Goal: Information Seeking & Learning: Learn about a topic

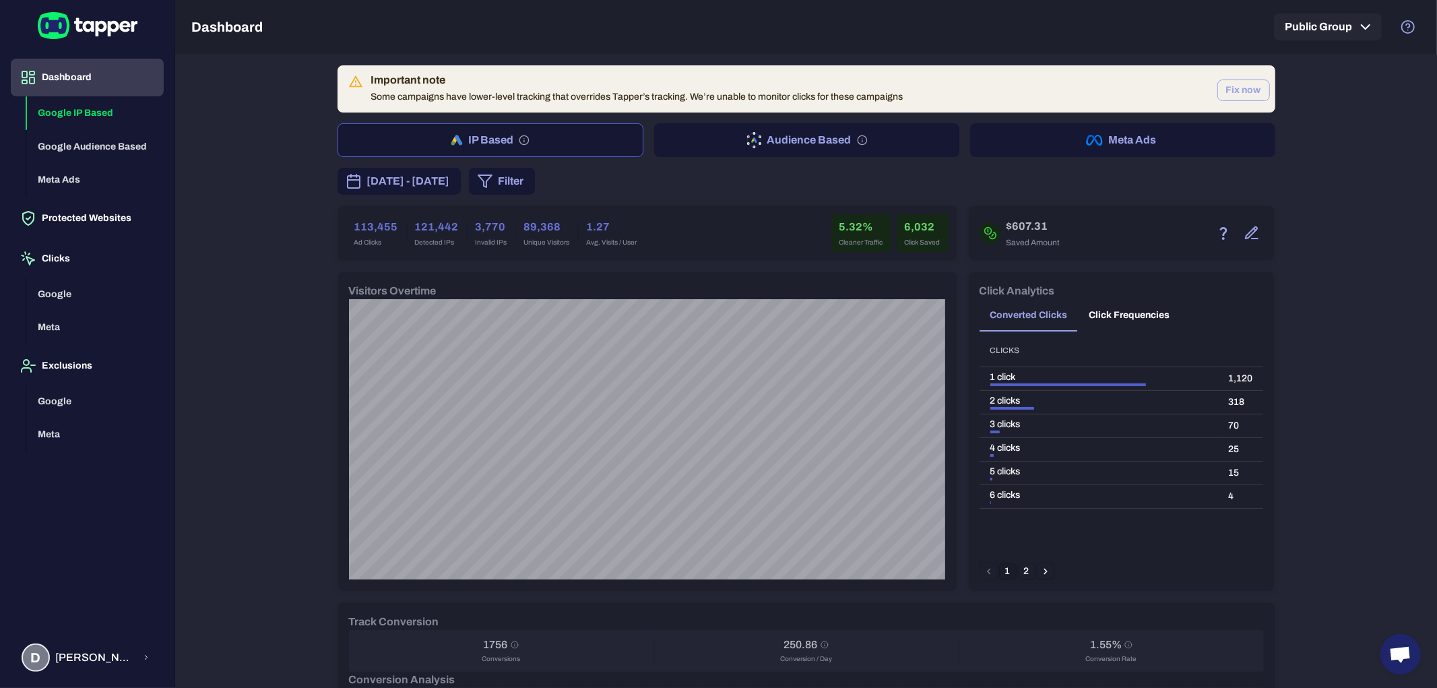
click at [1241, 88] on button "Fix now" at bounding box center [1243, 91] width 53 height 22
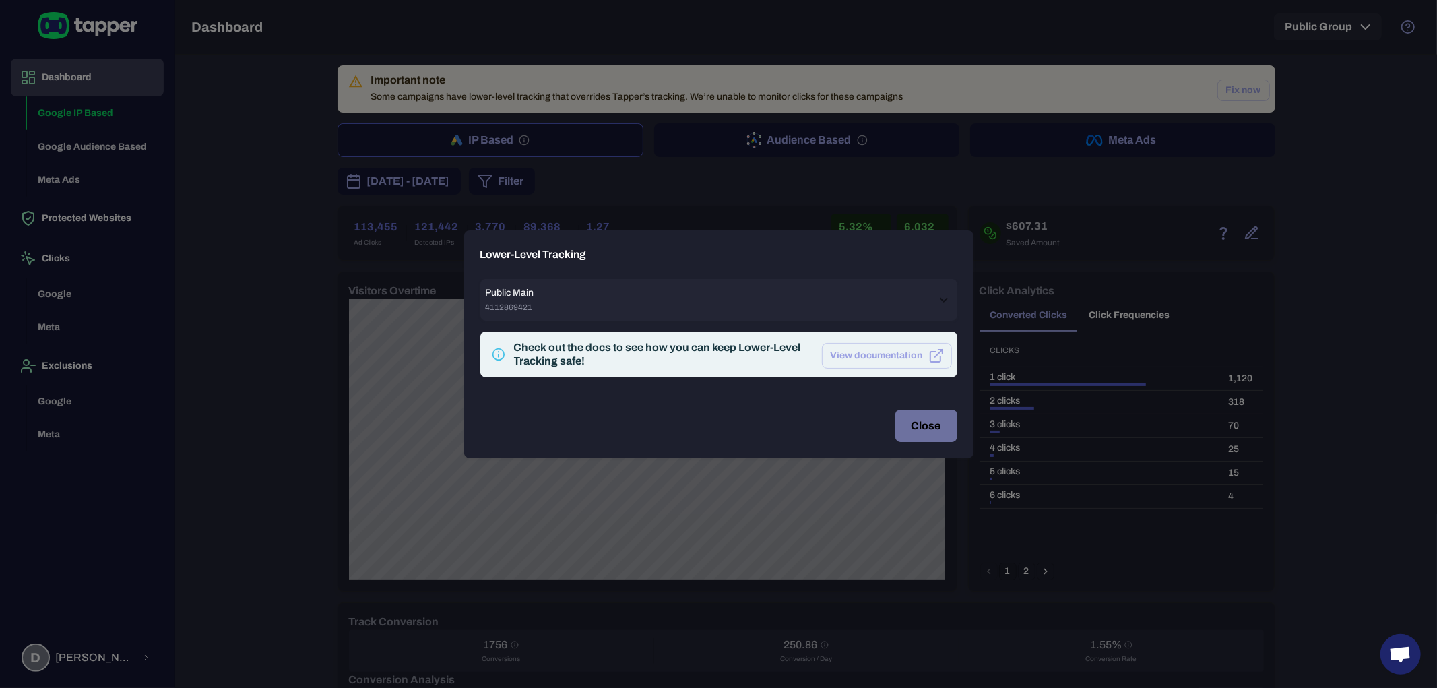
click at [912, 427] on button "Close" at bounding box center [926, 426] width 62 height 32
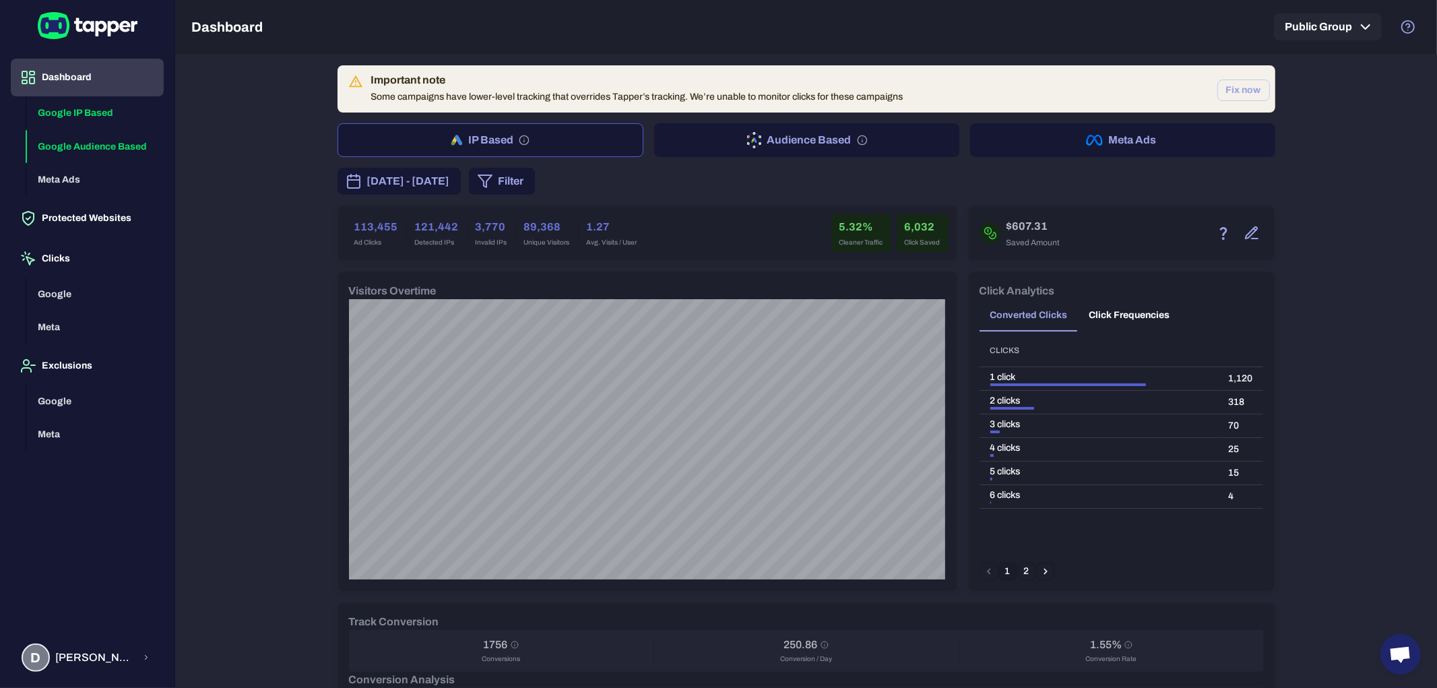
click at [85, 144] on button "Google Audience Based" at bounding box center [95, 147] width 137 height 34
click at [105, 108] on button "Google IP Based" at bounding box center [95, 113] width 137 height 34
click at [95, 138] on button "Google Audience Based" at bounding box center [95, 147] width 137 height 34
click at [86, 120] on button "Google IP Based" at bounding box center [95, 113] width 137 height 34
click at [88, 139] on button "Google Audience Based" at bounding box center [95, 147] width 137 height 34
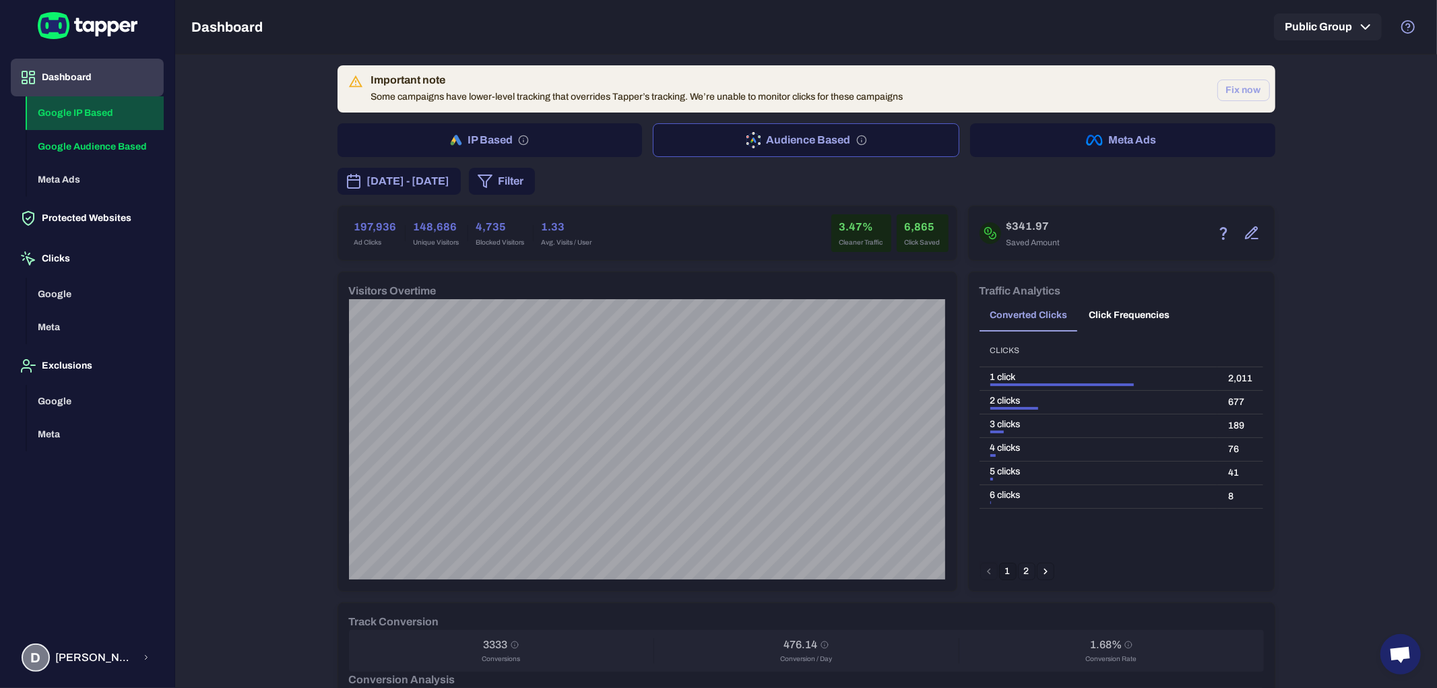
click at [91, 120] on button "Google IP Based" at bounding box center [95, 113] width 137 height 34
click at [93, 141] on button "Google Audience Based" at bounding box center [95, 147] width 137 height 34
click at [93, 125] on button "Google IP Based" at bounding box center [95, 113] width 137 height 34
click at [99, 146] on button "Google Audience Based" at bounding box center [95, 147] width 137 height 34
click at [94, 125] on button "Google IP Based" at bounding box center [95, 113] width 137 height 34
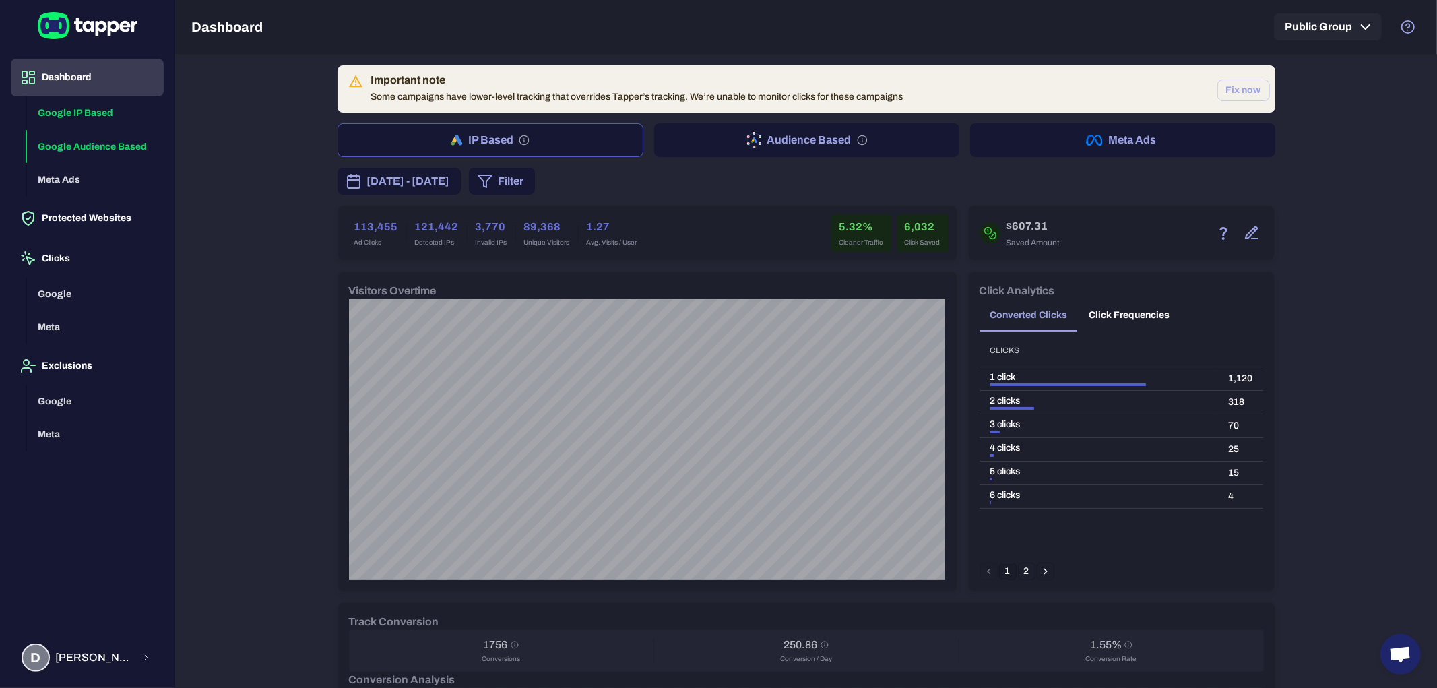
click at [102, 144] on button "Google Audience Based" at bounding box center [95, 147] width 137 height 34
click at [98, 122] on button "Google IP Based" at bounding box center [95, 113] width 137 height 34
click at [106, 139] on button "Google Audience Based" at bounding box center [95, 147] width 137 height 34
click at [61, 112] on button "Google IP Based" at bounding box center [95, 113] width 137 height 34
click at [101, 146] on button "Google Audience Based" at bounding box center [95, 147] width 137 height 34
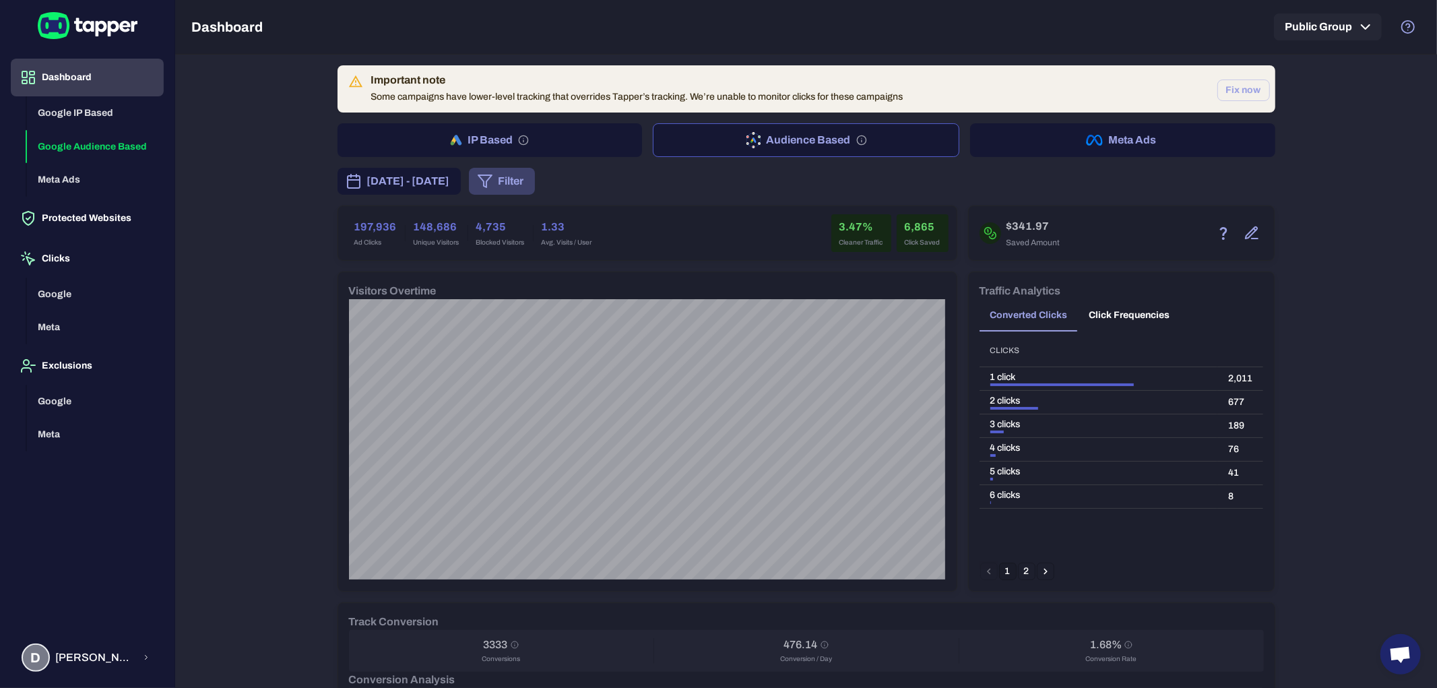
click at [535, 179] on button "Filter" at bounding box center [502, 181] width 66 height 27
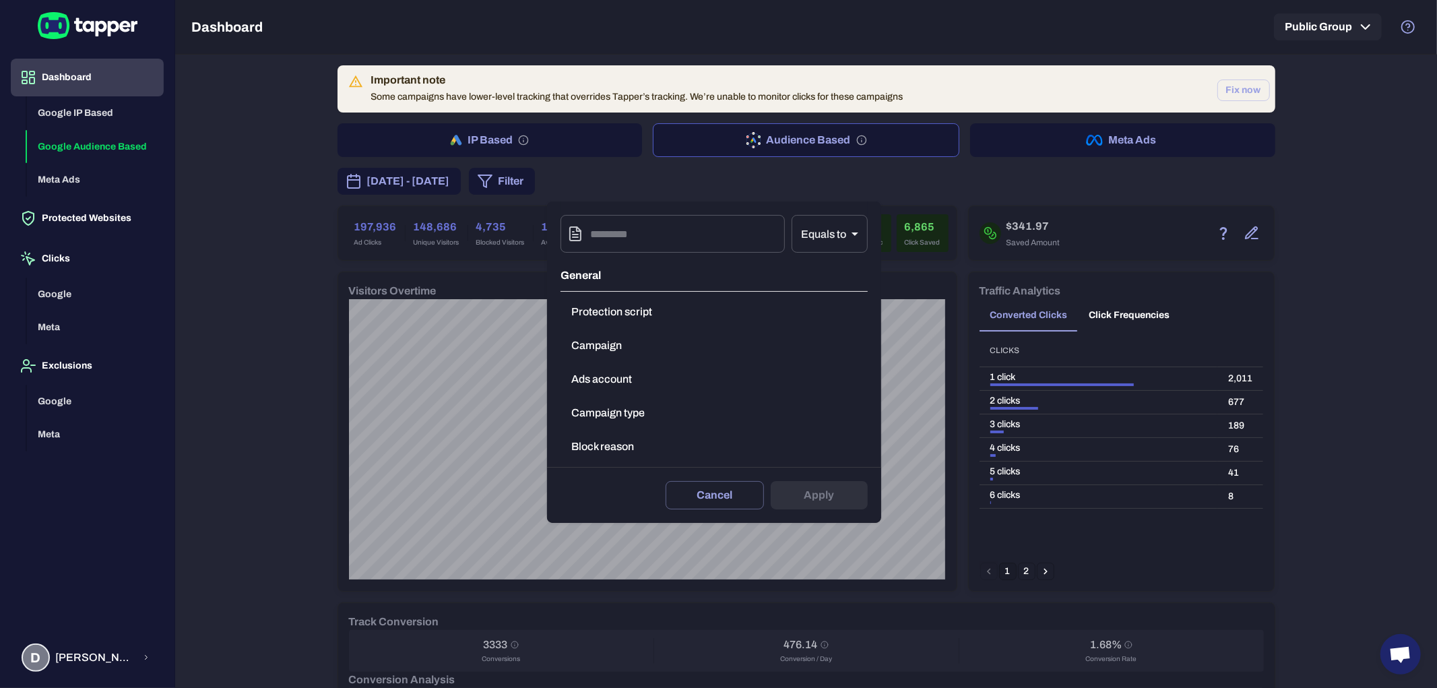
click at [628, 416] on button "Campaign type" at bounding box center [714, 413] width 307 height 27
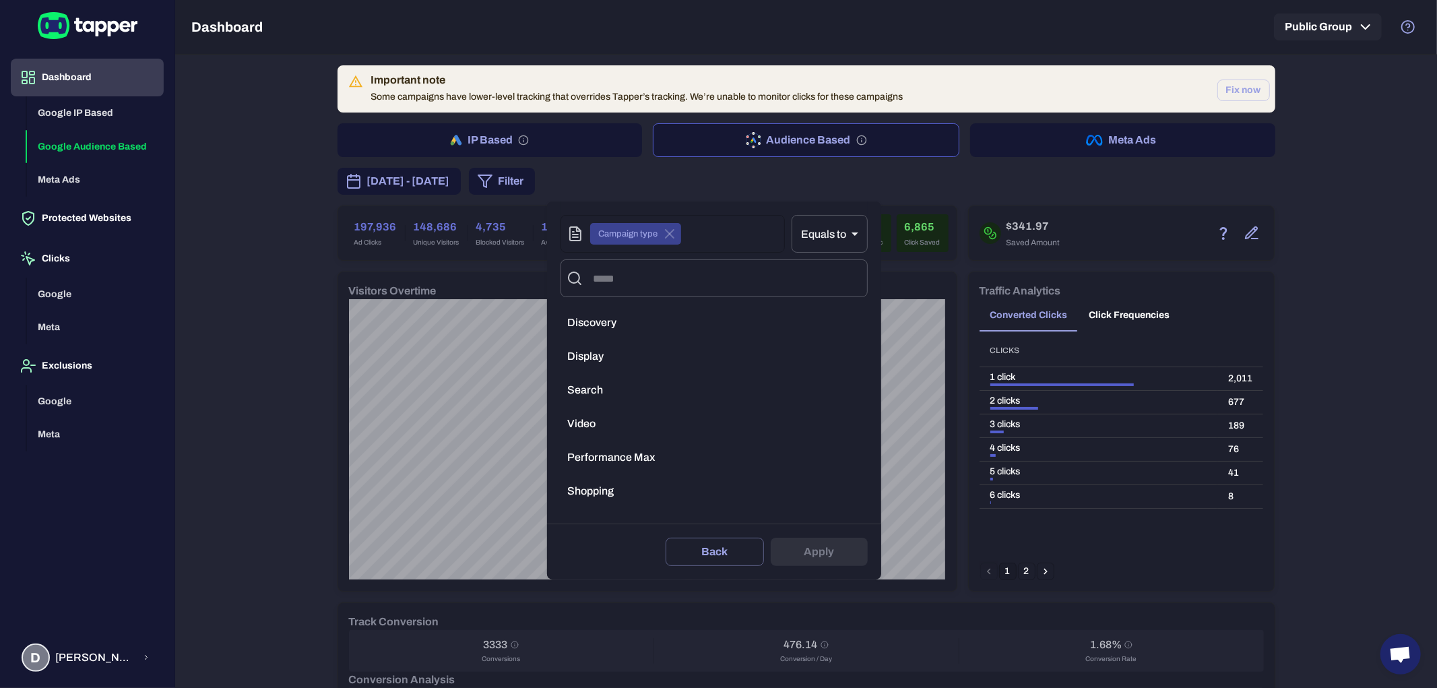
click at [611, 451] on span "Performance Max" at bounding box center [611, 457] width 88 height 13
click at [812, 547] on button "Apply" at bounding box center [819, 552] width 97 height 28
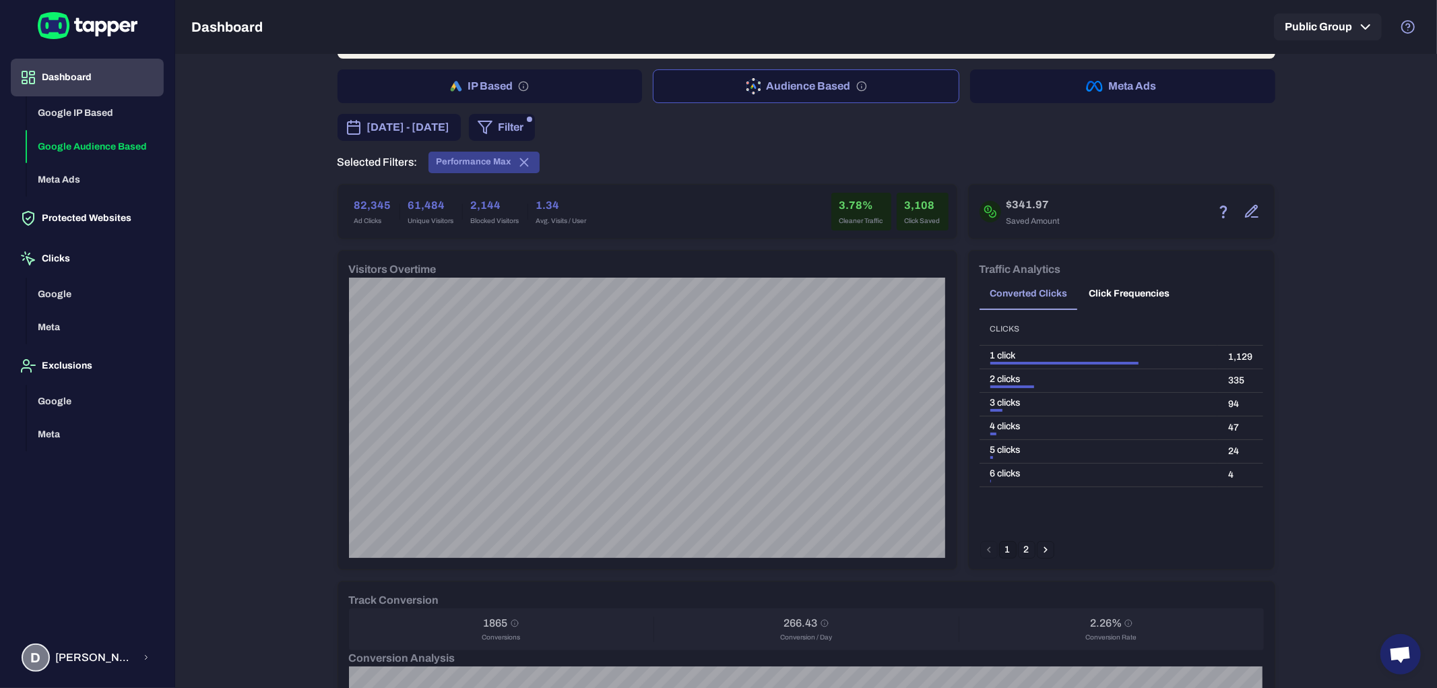
scroll to position [32, 0]
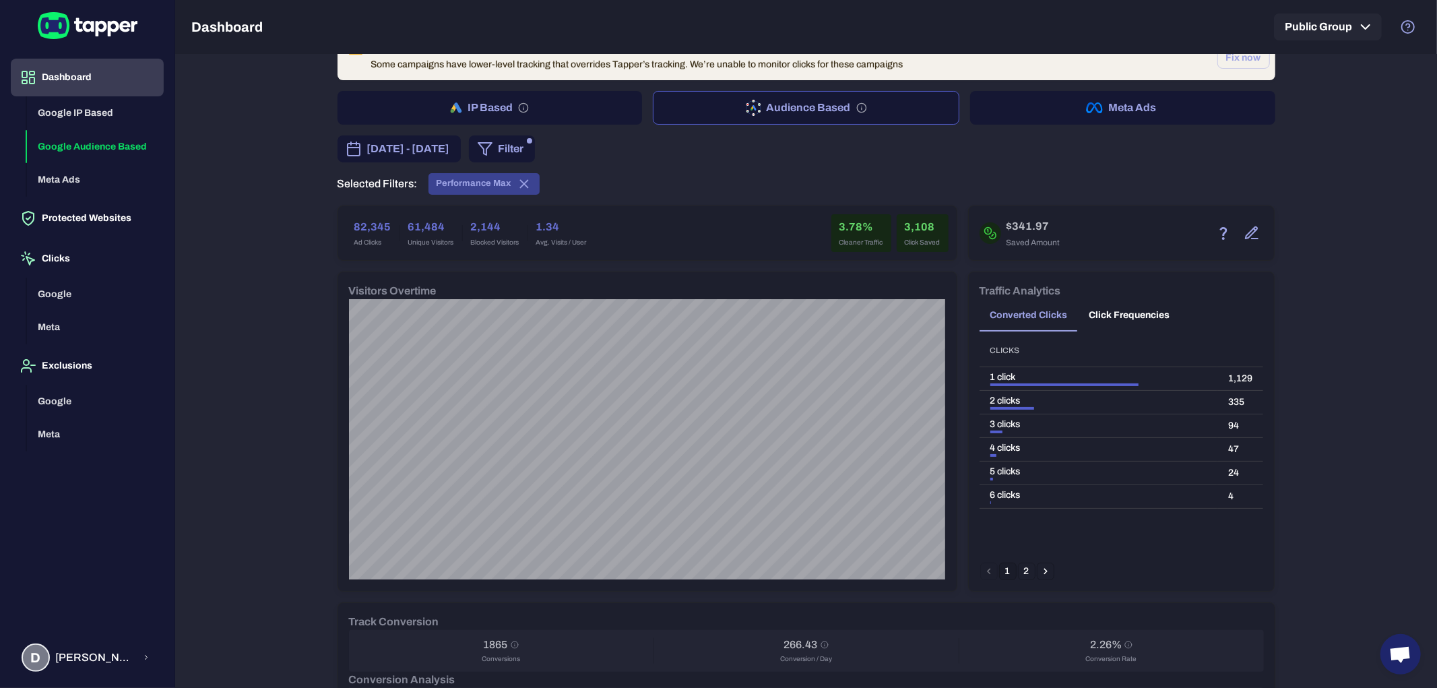
click at [535, 155] on button "Filter" at bounding box center [502, 148] width 66 height 27
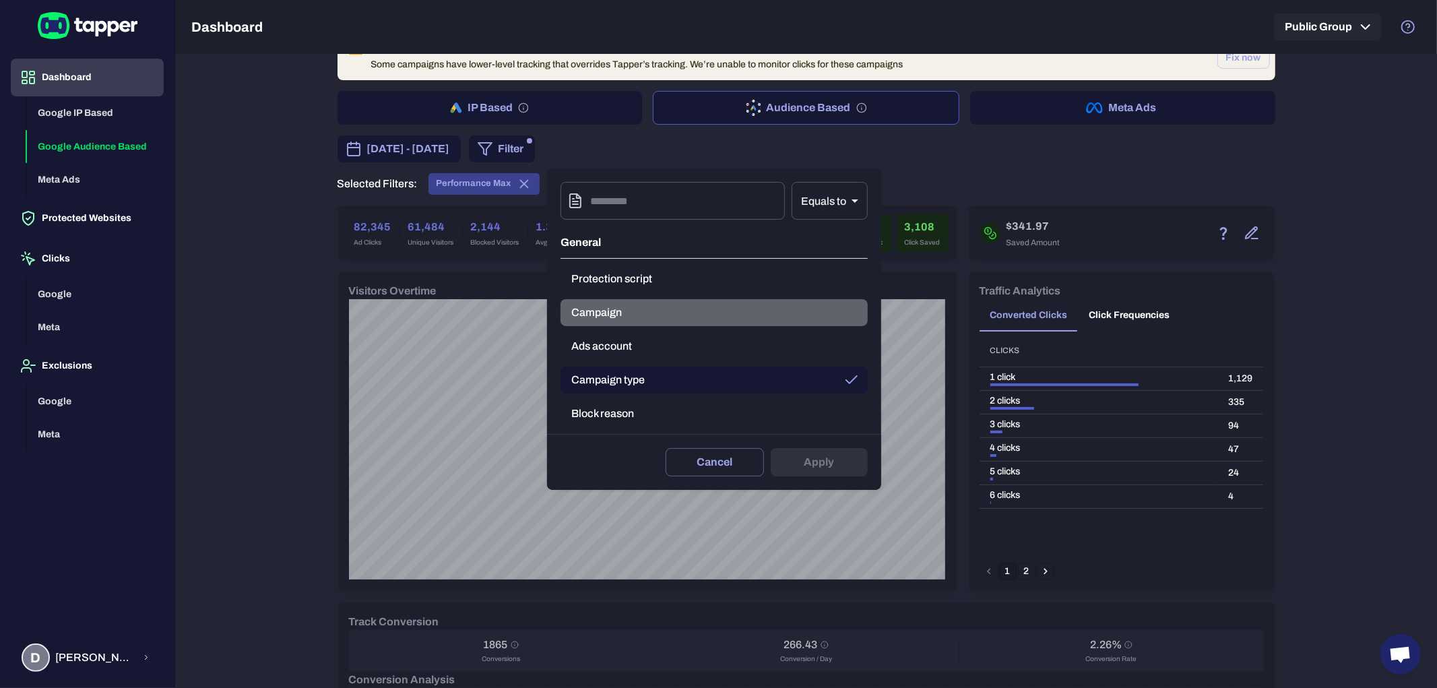
click at [593, 308] on button "Campaign" at bounding box center [714, 312] width 307 height 27
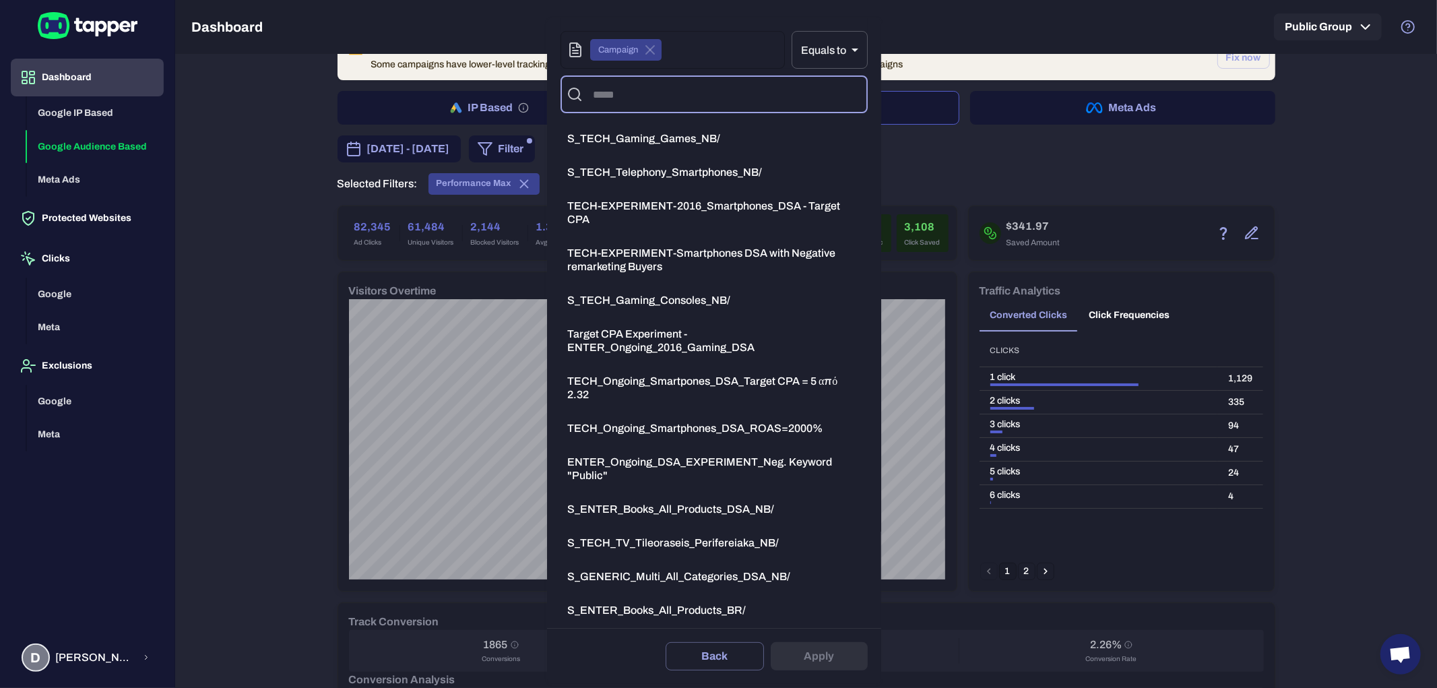
click at [598, 104] on input "text" at bounding box center [726, 95] width 272 height 26
type input "****"
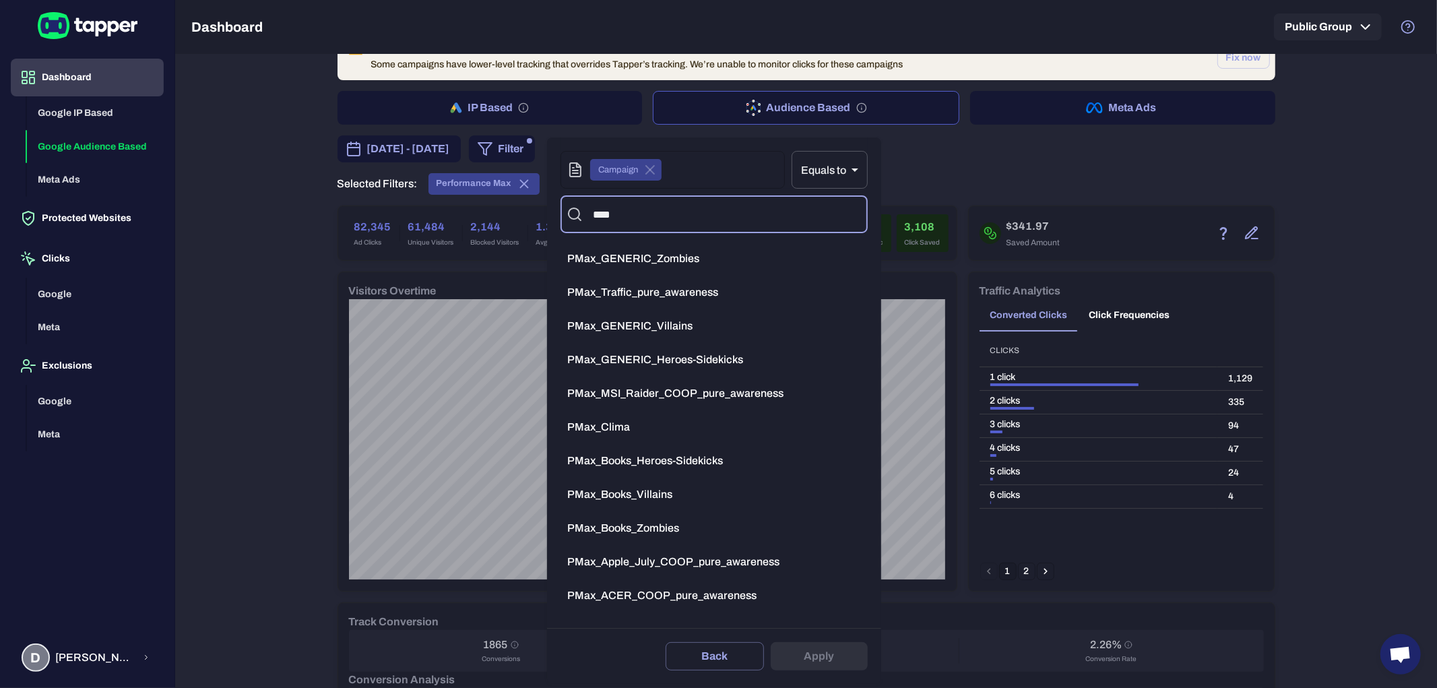
click at [631, 360] on span "PMax_GENERIC_Heroes-Sidekicks" at bounding box center [655, 359] width 176 height 13
click at [815, 658] on button "Apply" at bounding box center [819, 656] width 97 height 28
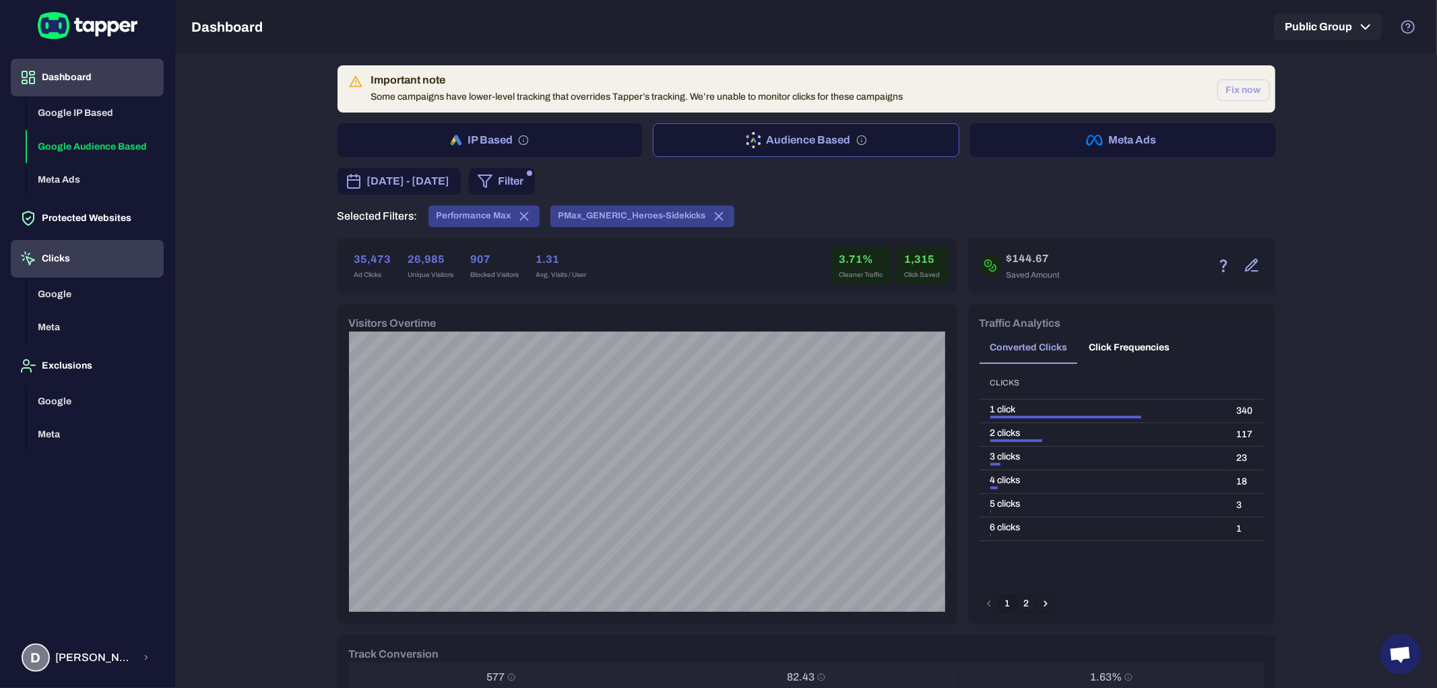
click at [82, 256] on button "Clicks" at bounding box center [87, 259] width 153 height 38
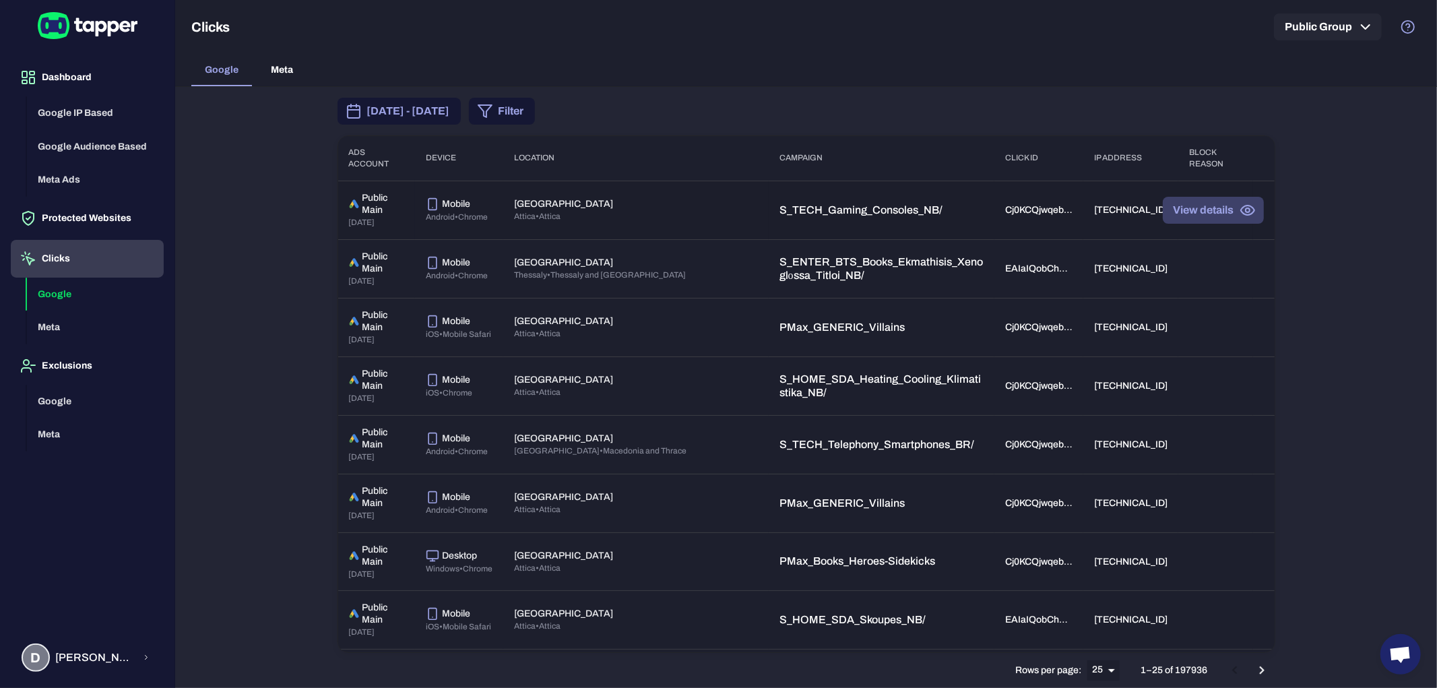
click at [1198, 214] on button "View details" at bounding box center [1213, 210] width 101 height 27
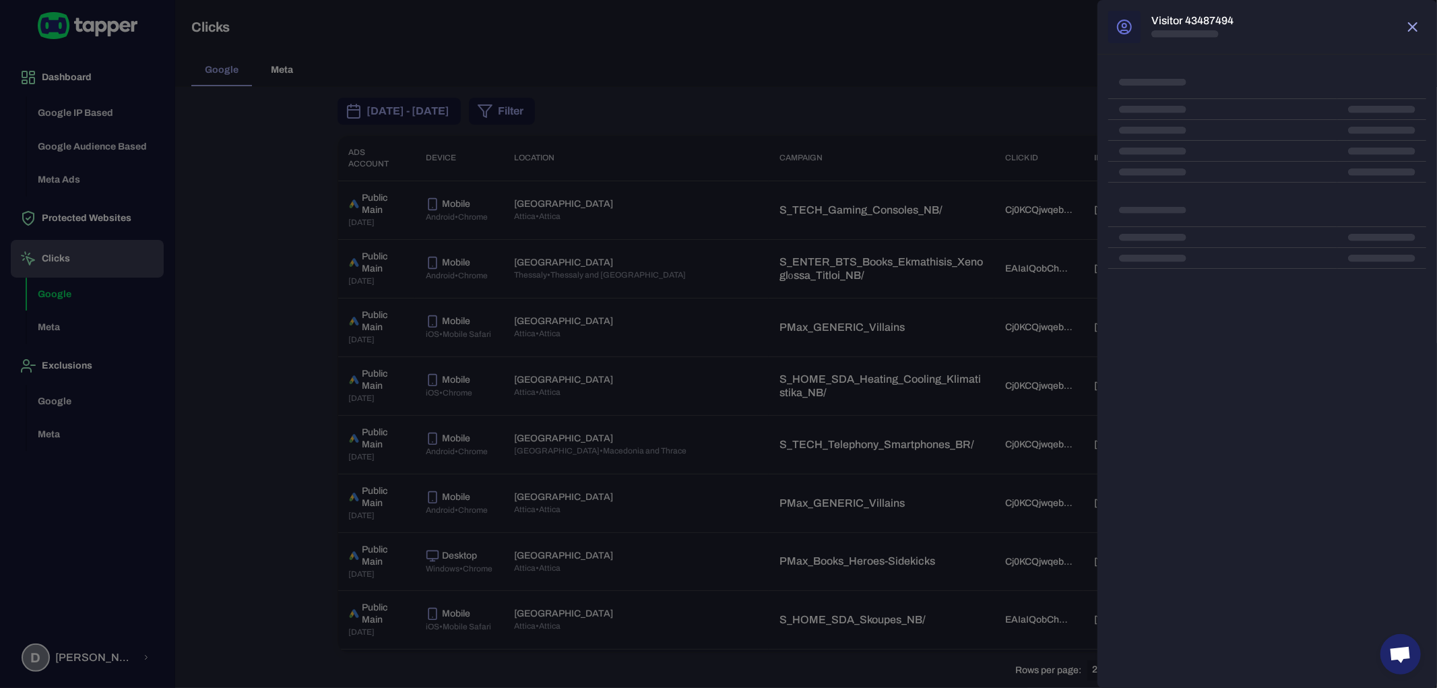
click at [1418, 32] on icon "button" at bounding box center [1413, 27] width 16 height 16
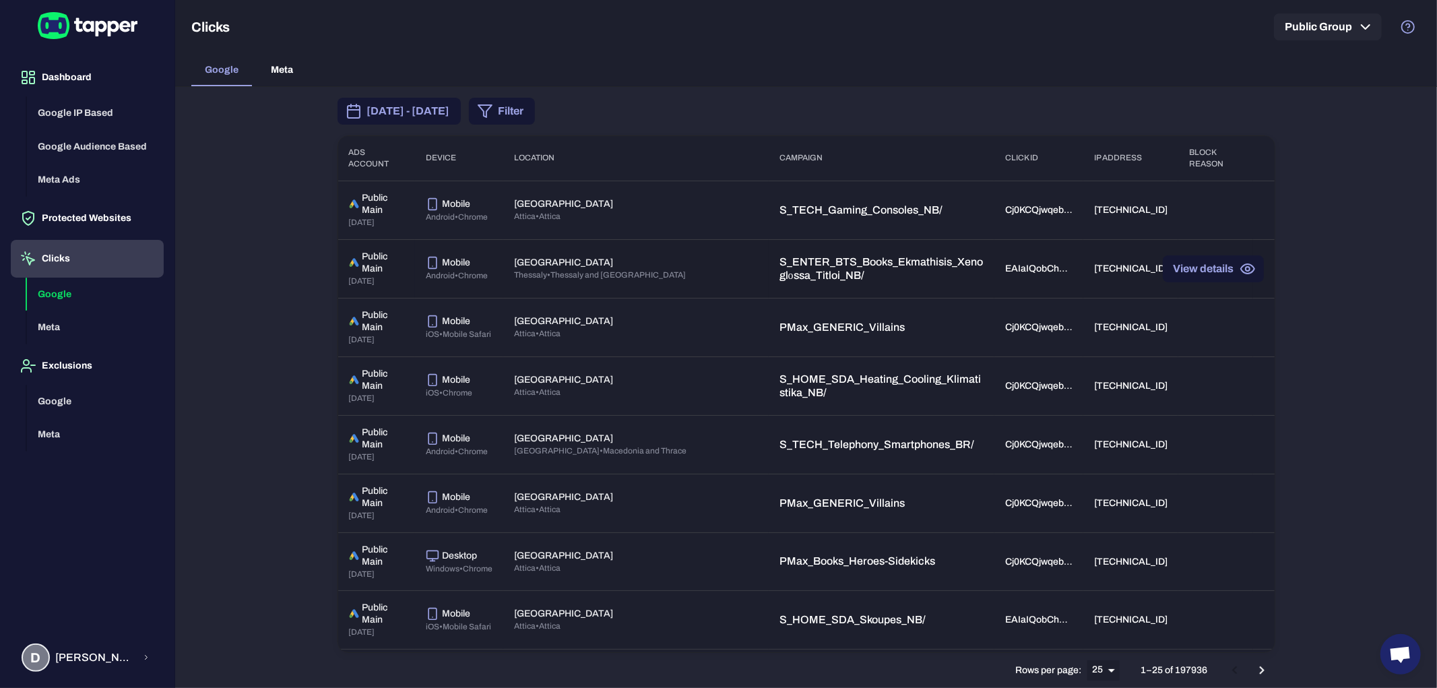
click at [1220, 277] on button "View details" at bounding box center [1213, 268] width 101 height 27
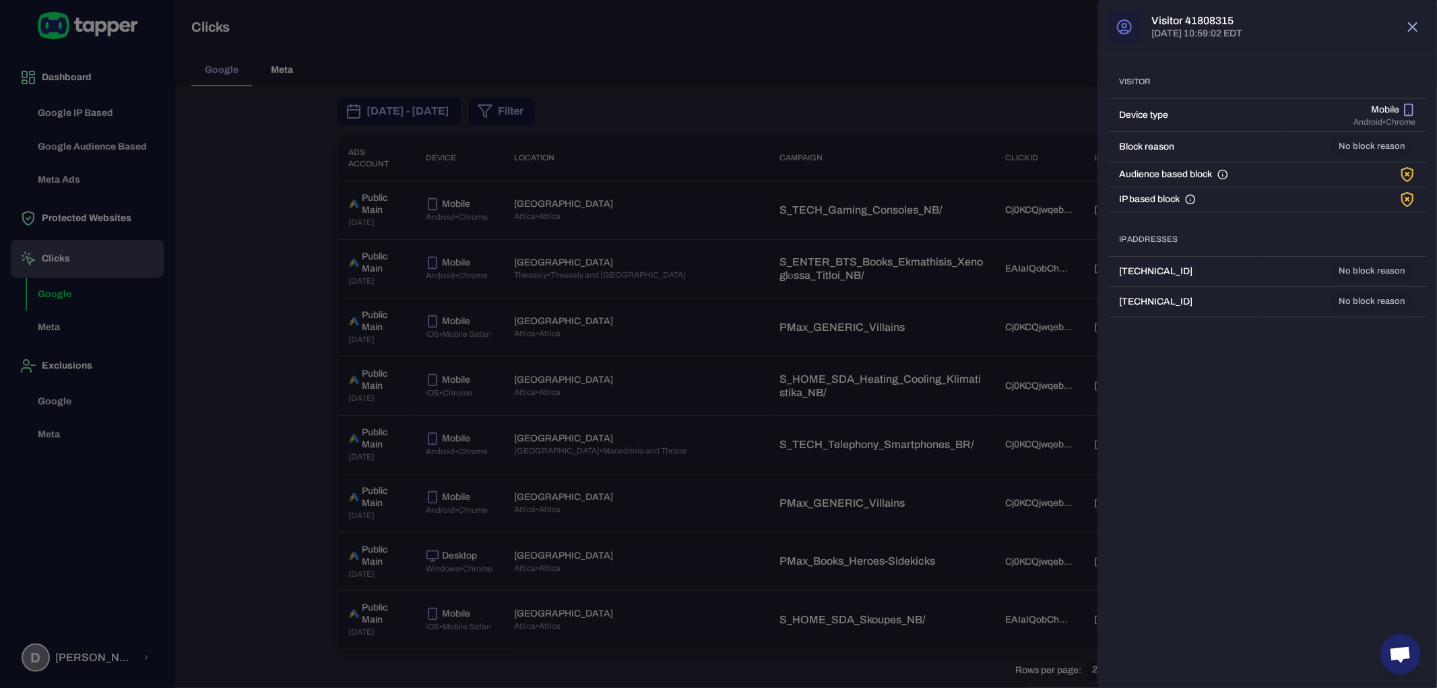
click at [1418, 27] on icon "button" at bounding box center [1413, 27] width 16 height 16
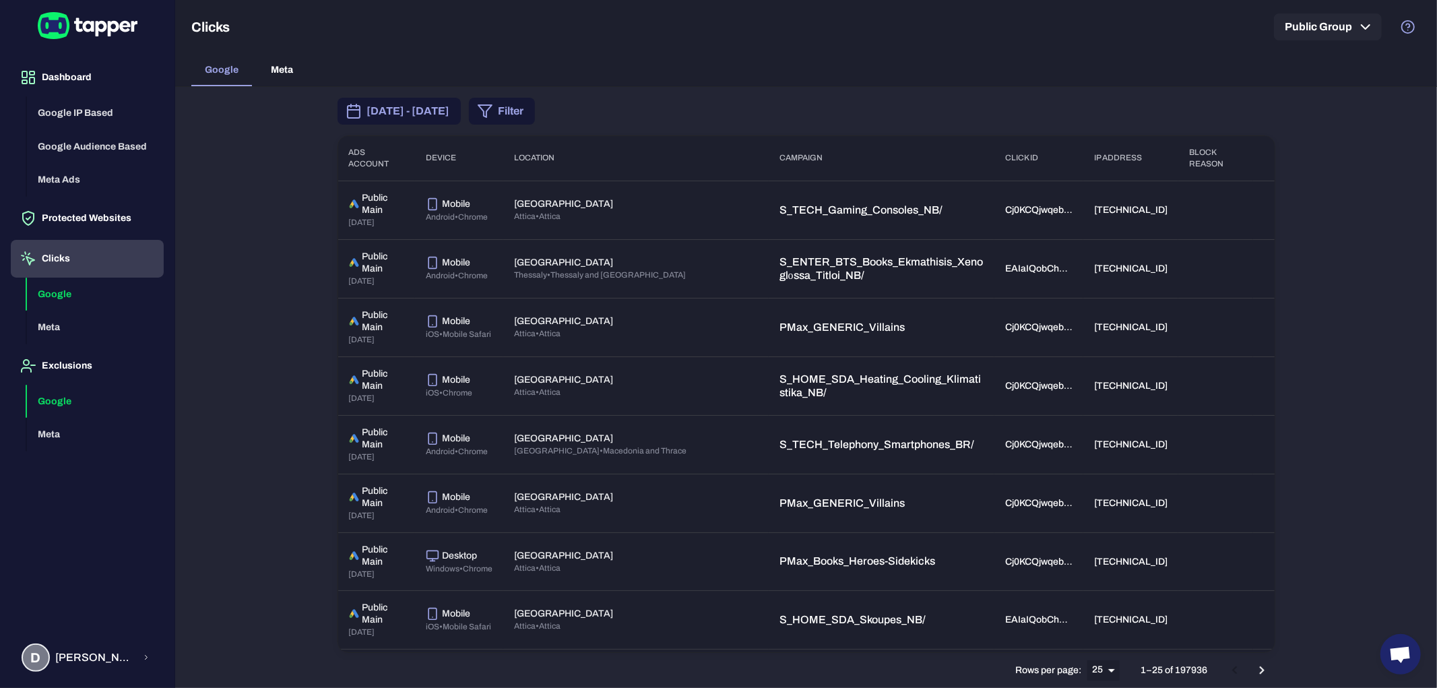
click at [65, 404] on button "Google" at bounding box center [95, 402] width 137 height 34
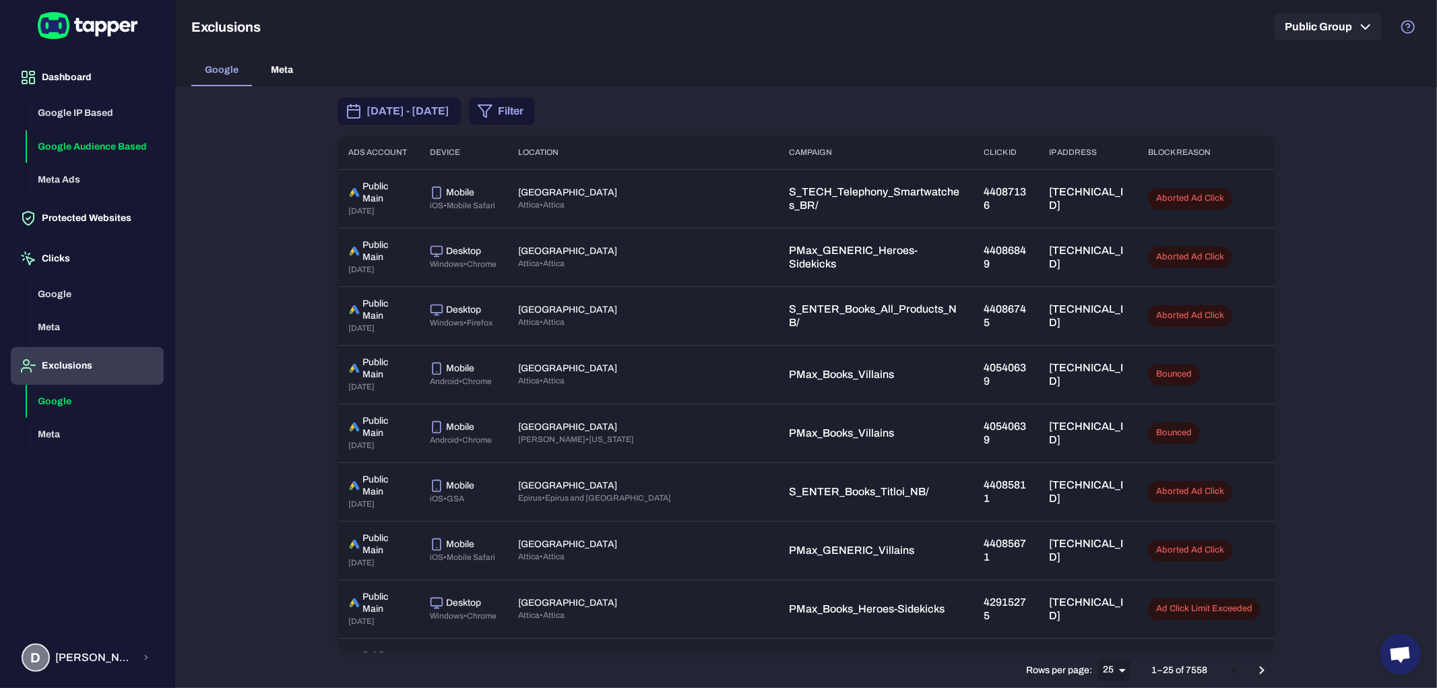
click at [83, 148] on button "Google Audience Based" at bounding box center [95, 147] width 137 height 34
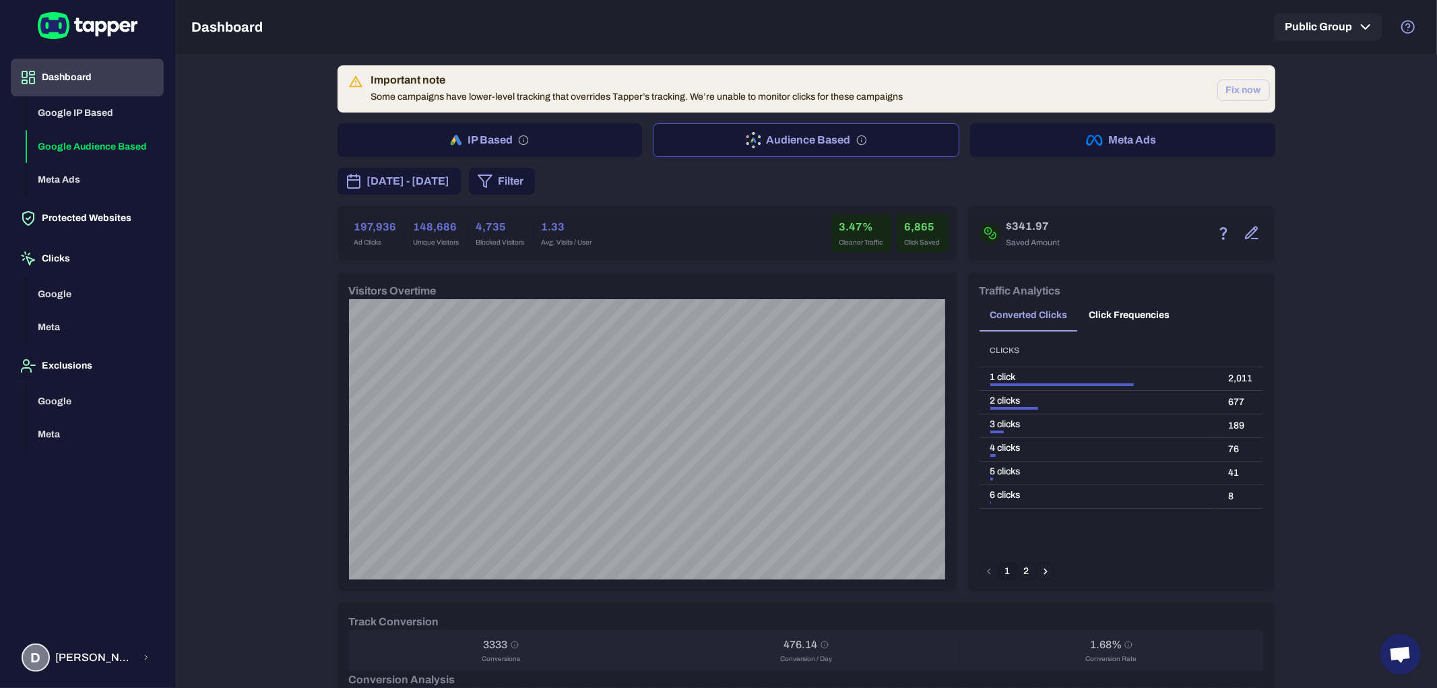
click at [1112, 314] on button "Click Frequencies" at bounding box center [1130, 315] width 102 height 32
click at [1029, 303] on button "Converted Clicks" at bounding box center [1029, 315] width 99 height 32
click at [1067, 305] on button "Converted Clicks" at bounding box center [1029, 315] width 99 height 32
click at [1081, 305] on button "Click Frequencies" at bounding box center [1130, 315] width 102 height 32
click at [1019, 321] on button "Converted Clicks" at bounding box center [1029, 315] width 99 height 32
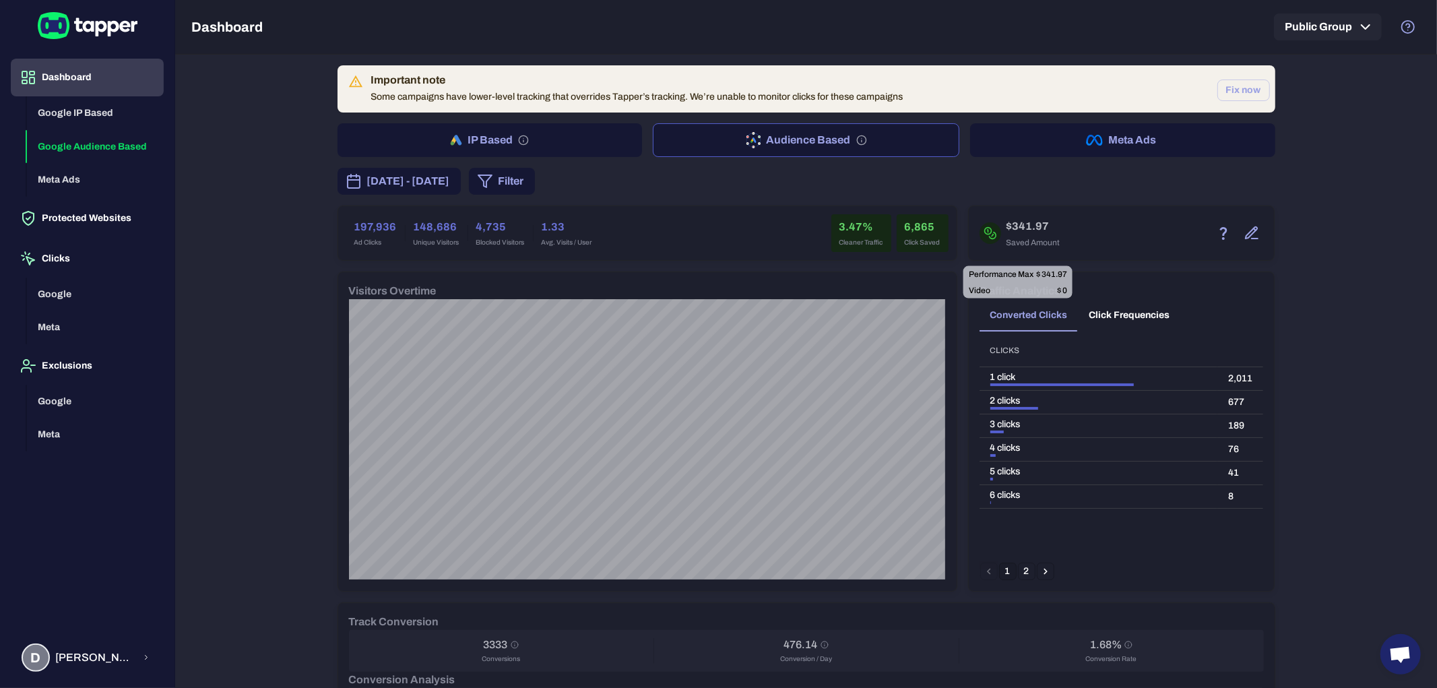
click at [1250, 232] on icon "button" at bounding box center [1252, 233] width 16 height 16
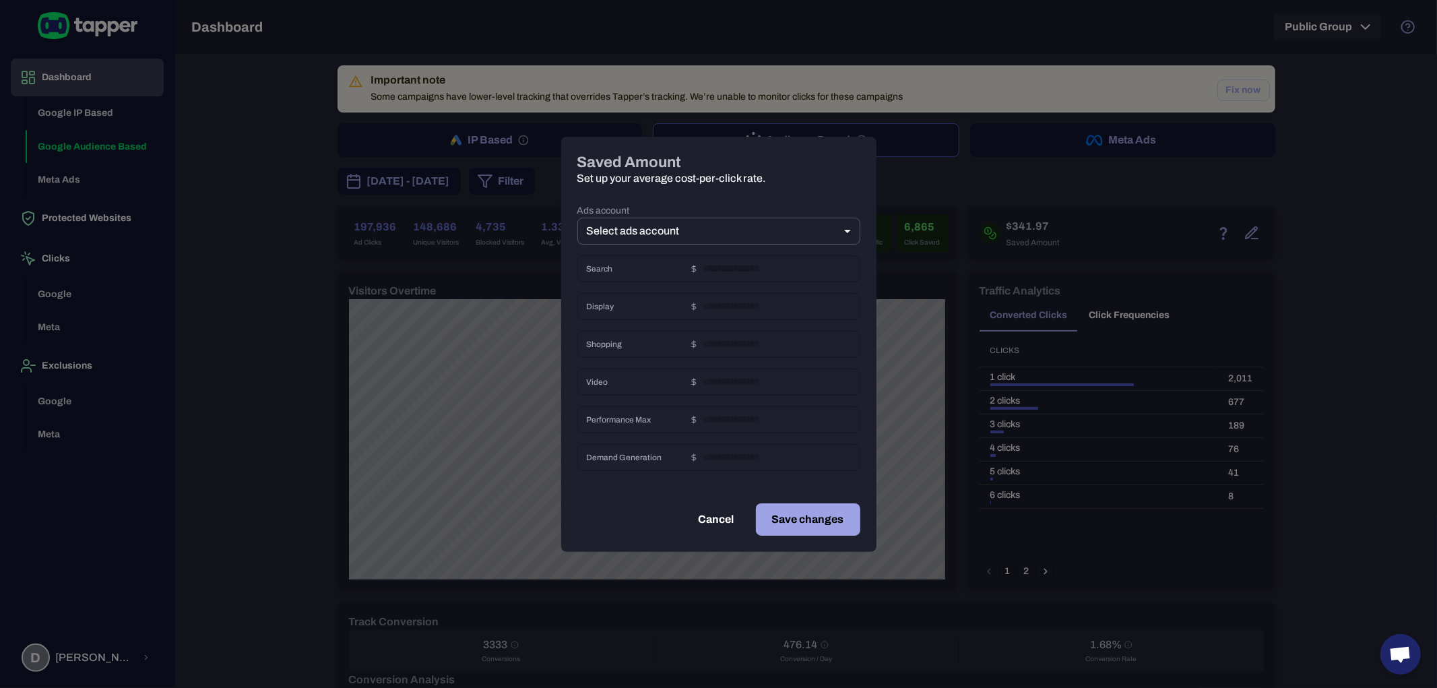
click at [708, 523] on button "Cancel" at bounding box center [716, 519] width 68 height 32
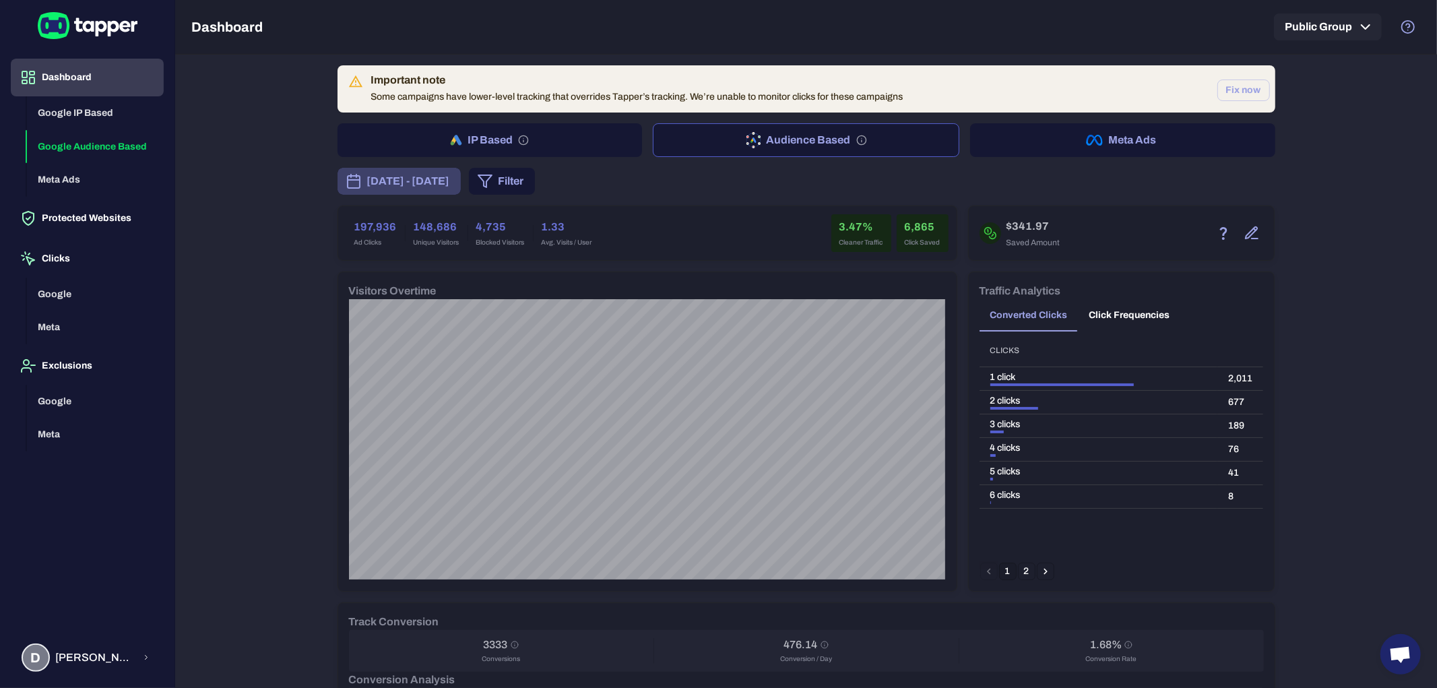
click at [427, 180] on span "[DATE] - [DATE]" at bounding box center [408, 181] width 83 height 16
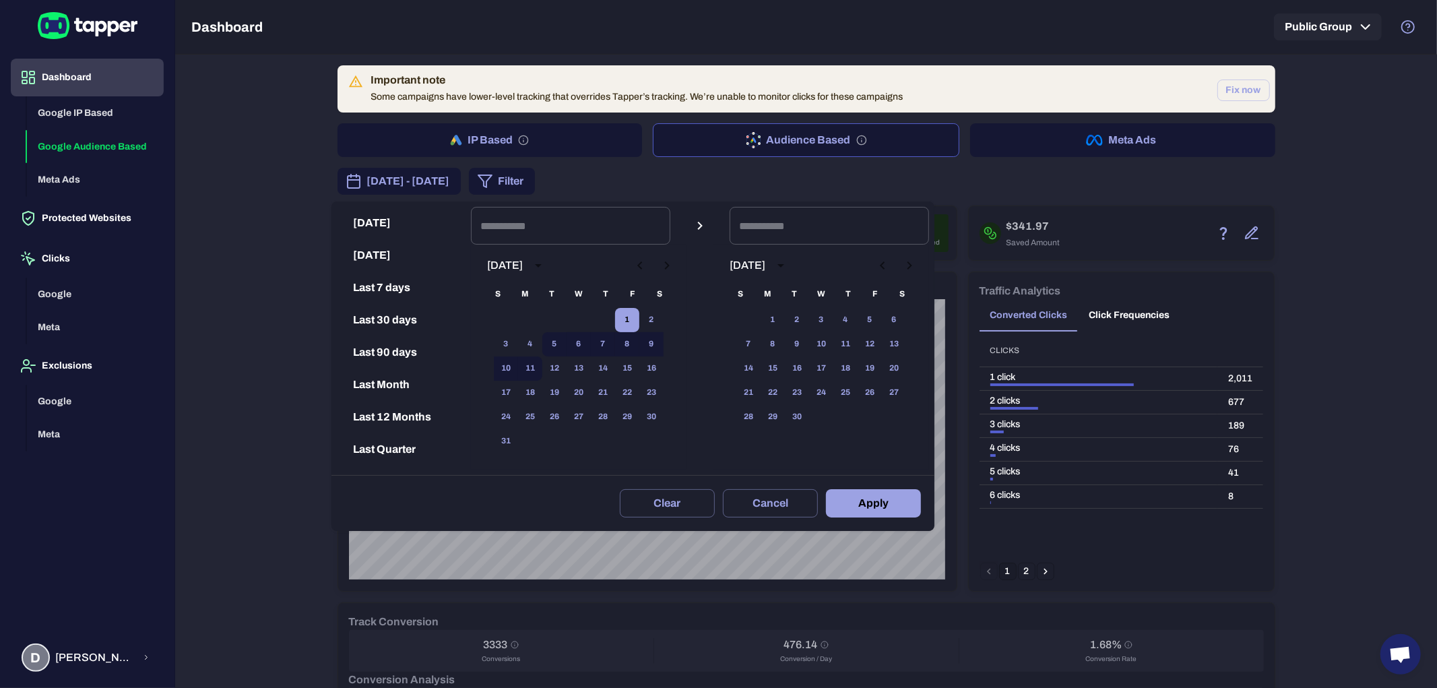
click at [638, 324] on button "1" at bounding box center [627, 320] width 24 height 24
type input "**********"
click at [518, 367] on button "10" at bounding box center [506, 368] width 24 height 24
type input "**********"
click at [883, 508] on button "Apply" at bounding box center [873, 503] width 95 height 28
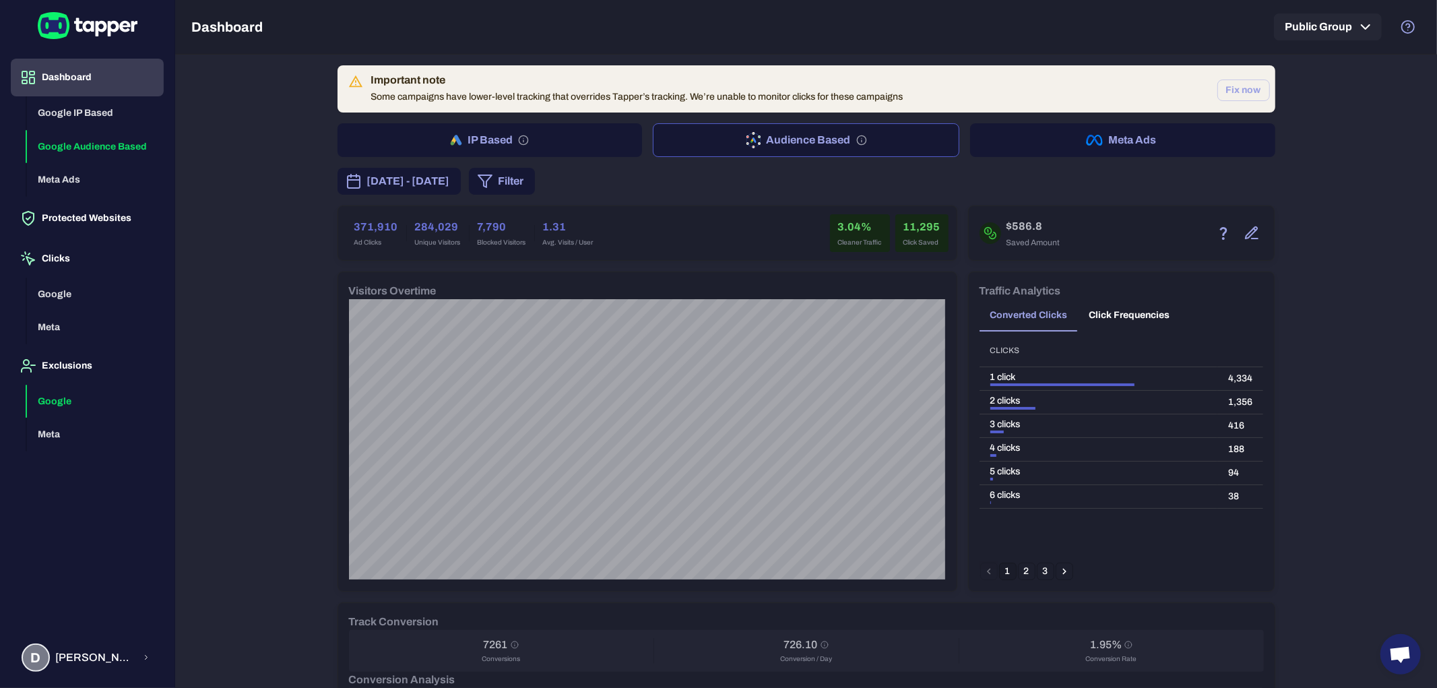
click at [59, 401] on button "Google" at bounding box center [95, 402] width 137 height 34
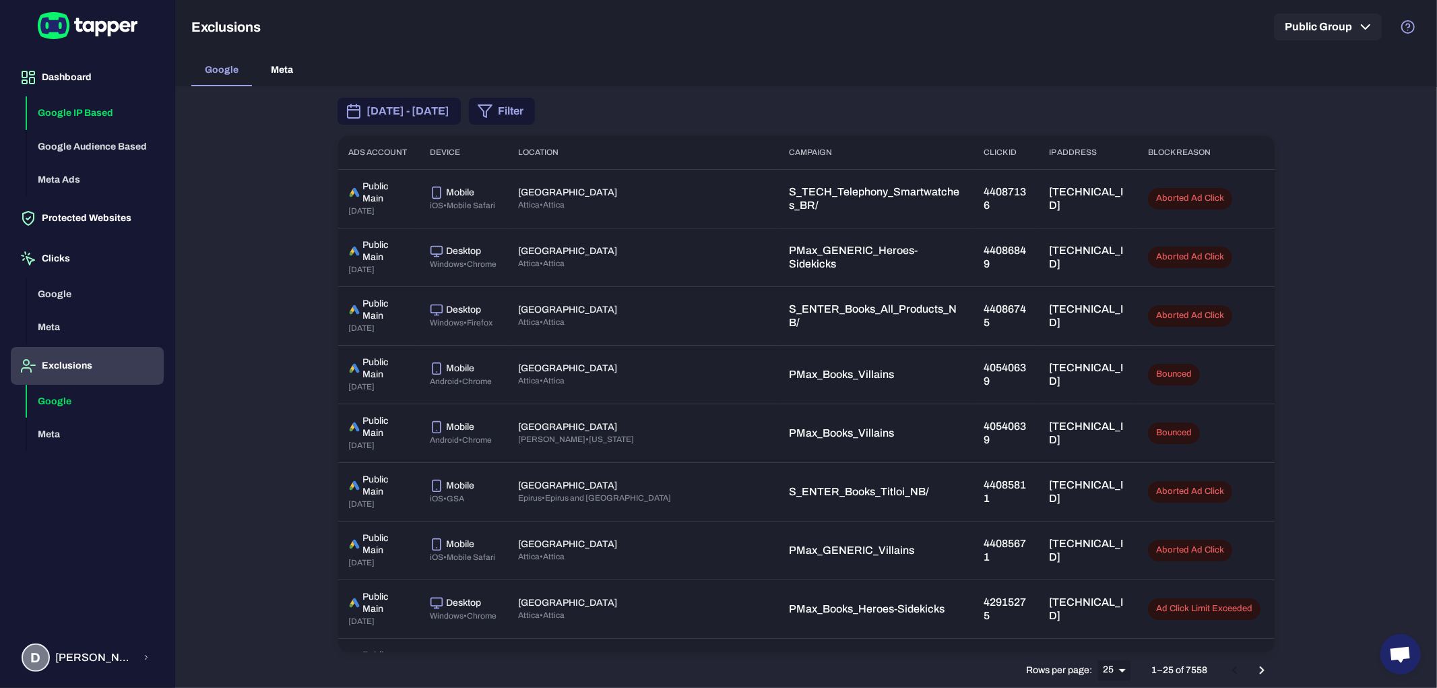
click at [74, 109] on button "Google IP Based" at bounding box center [95, 113] width 137 height 34
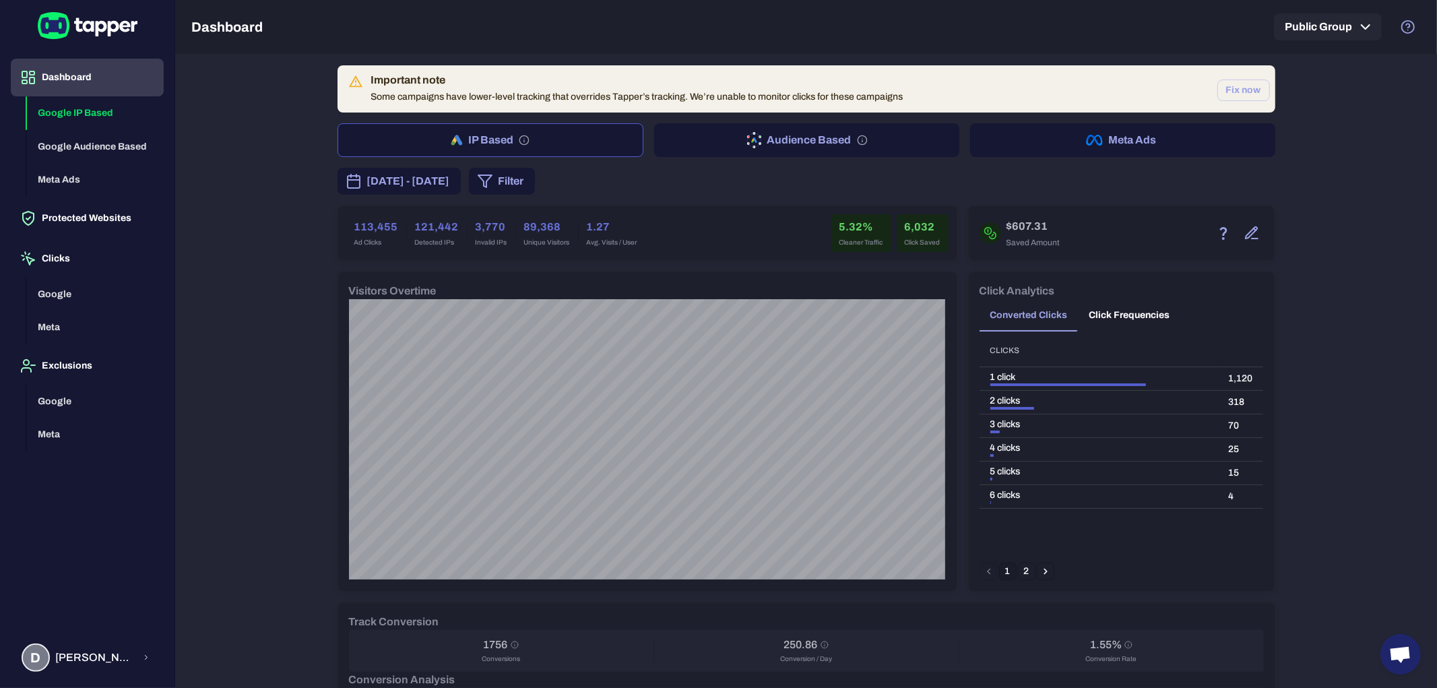
click at [535, 191] on button "Filter" at bounding box center [502, 181] width 66 height 27
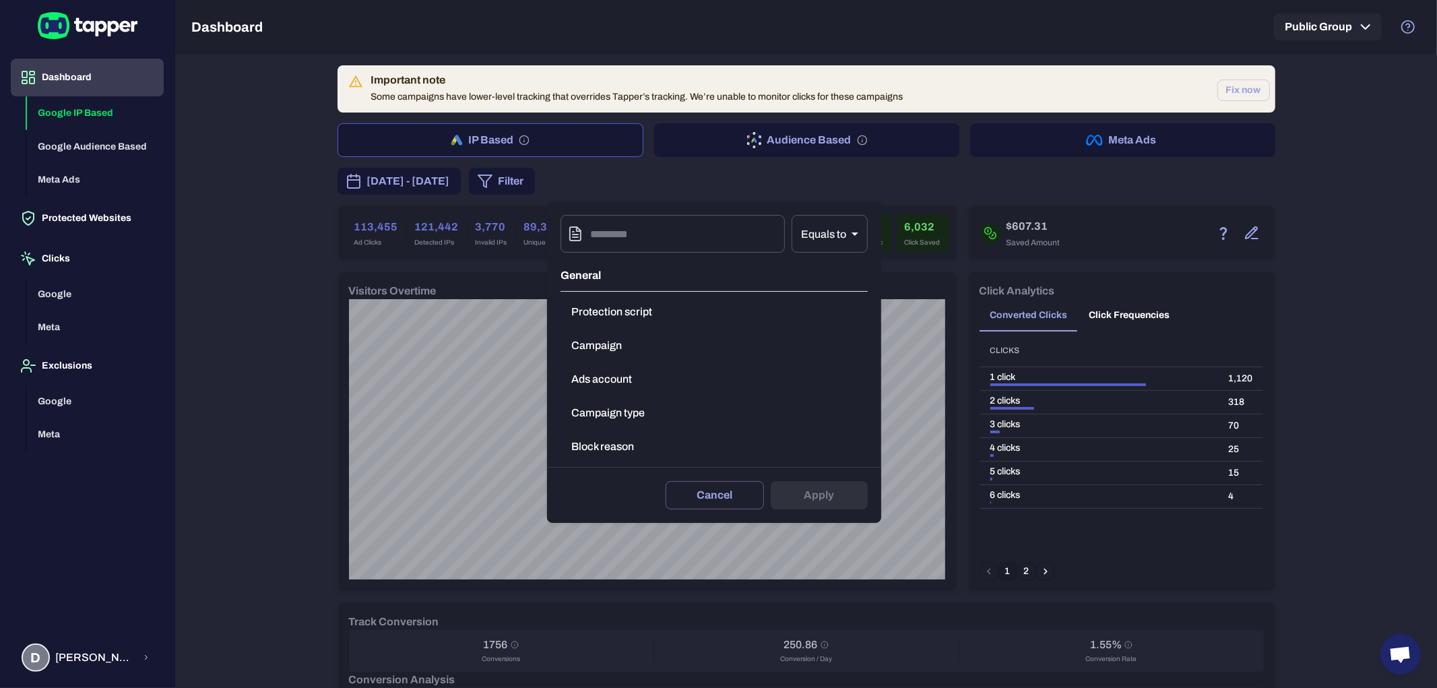
click at [266, 256] on div at bounding box center [718, 344] width 1437 height 688
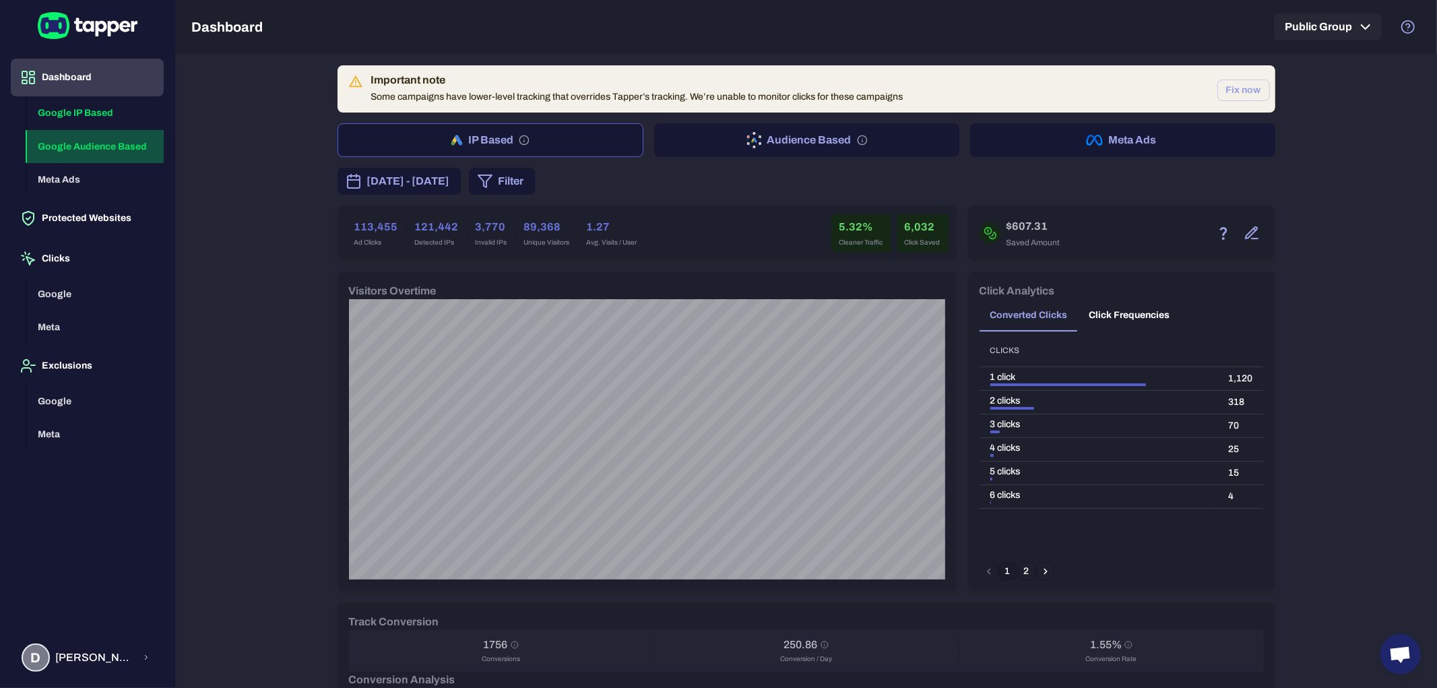
click at [80, 151] on button "Google Audience Based" at bounding box center [95, 147] width 137 height 34
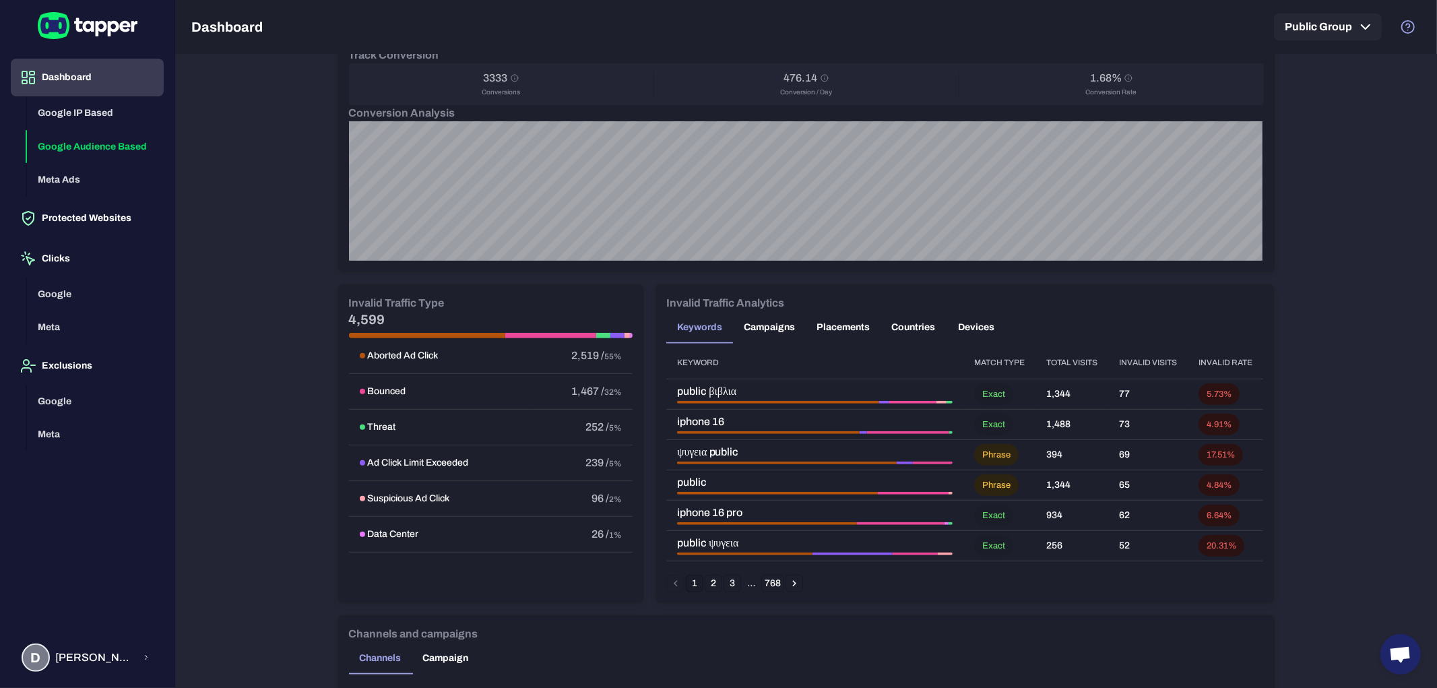
scroll to position [523, 0]
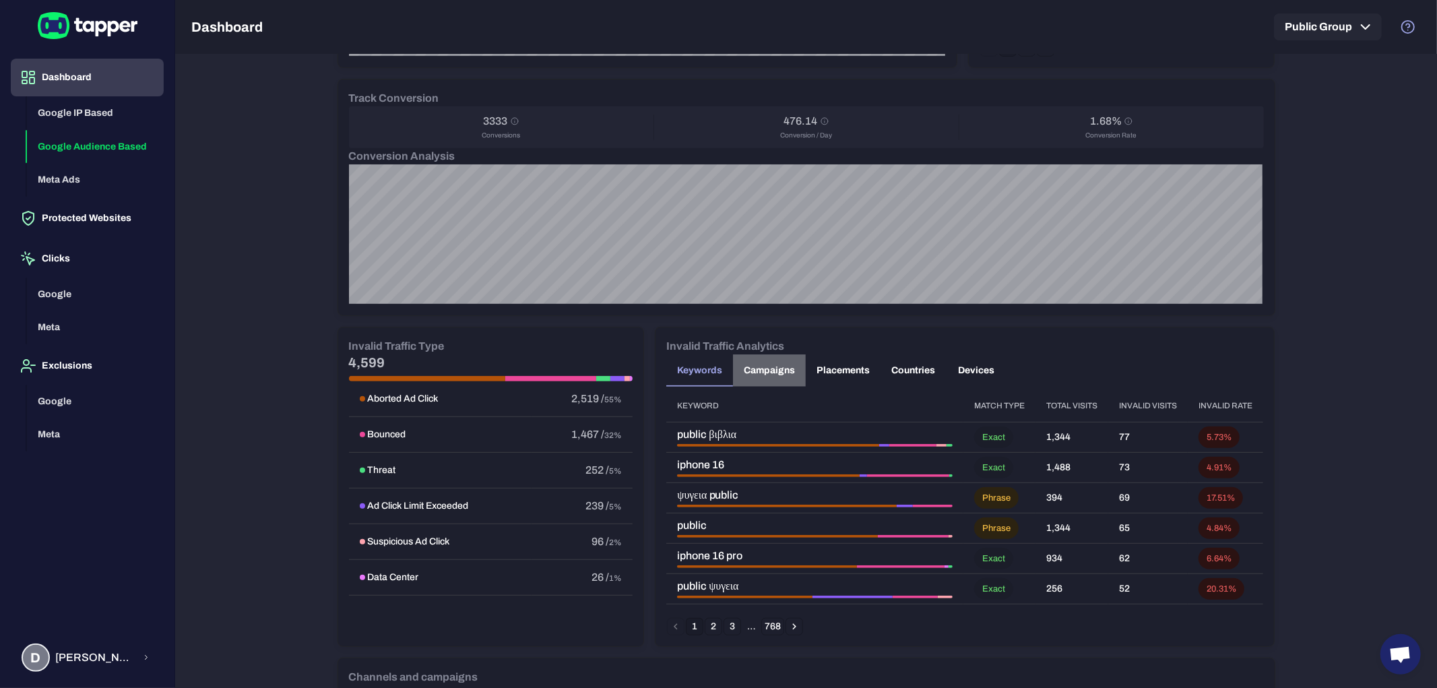
click at [782, 374] on button "Campaigns" at bounding box center [769, 370] width 73 height 32
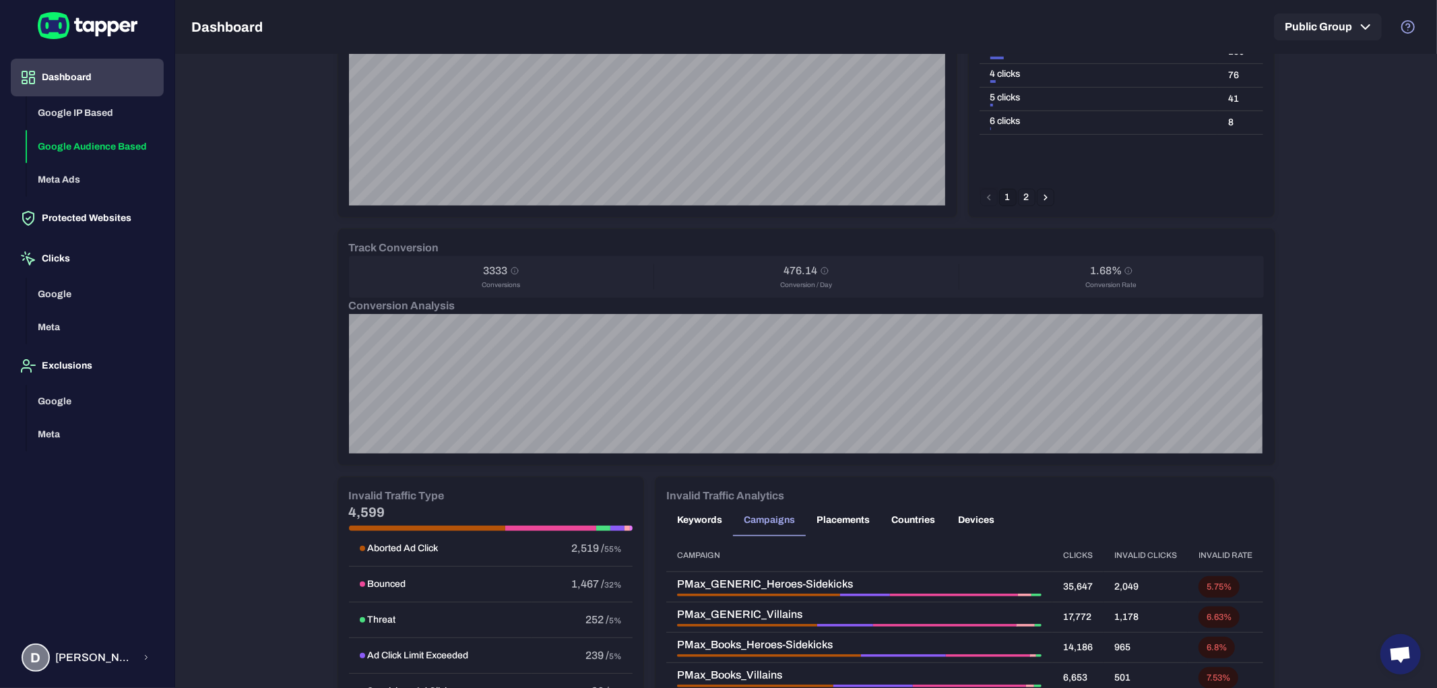
scroll to position [598, 0]
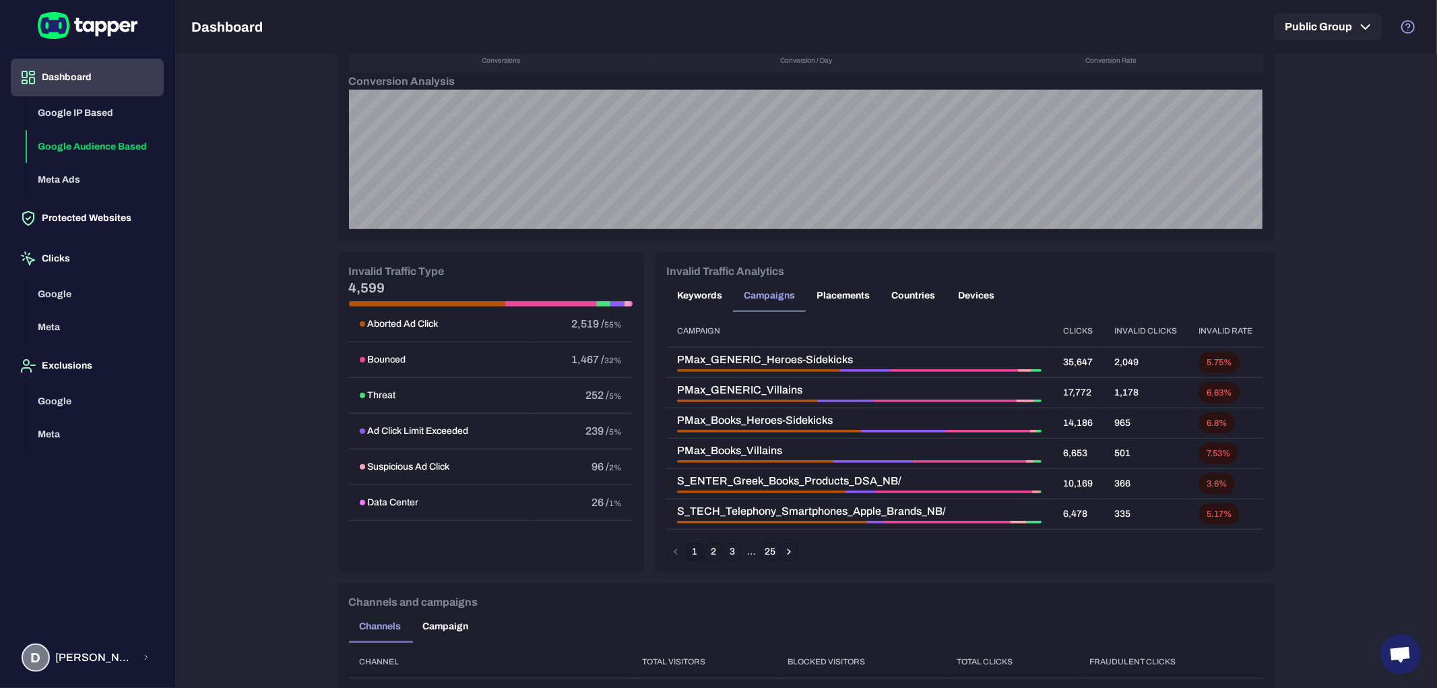
click at [841, 295] on button "Placements" at bounding box center [843, 296] width 75 height 32
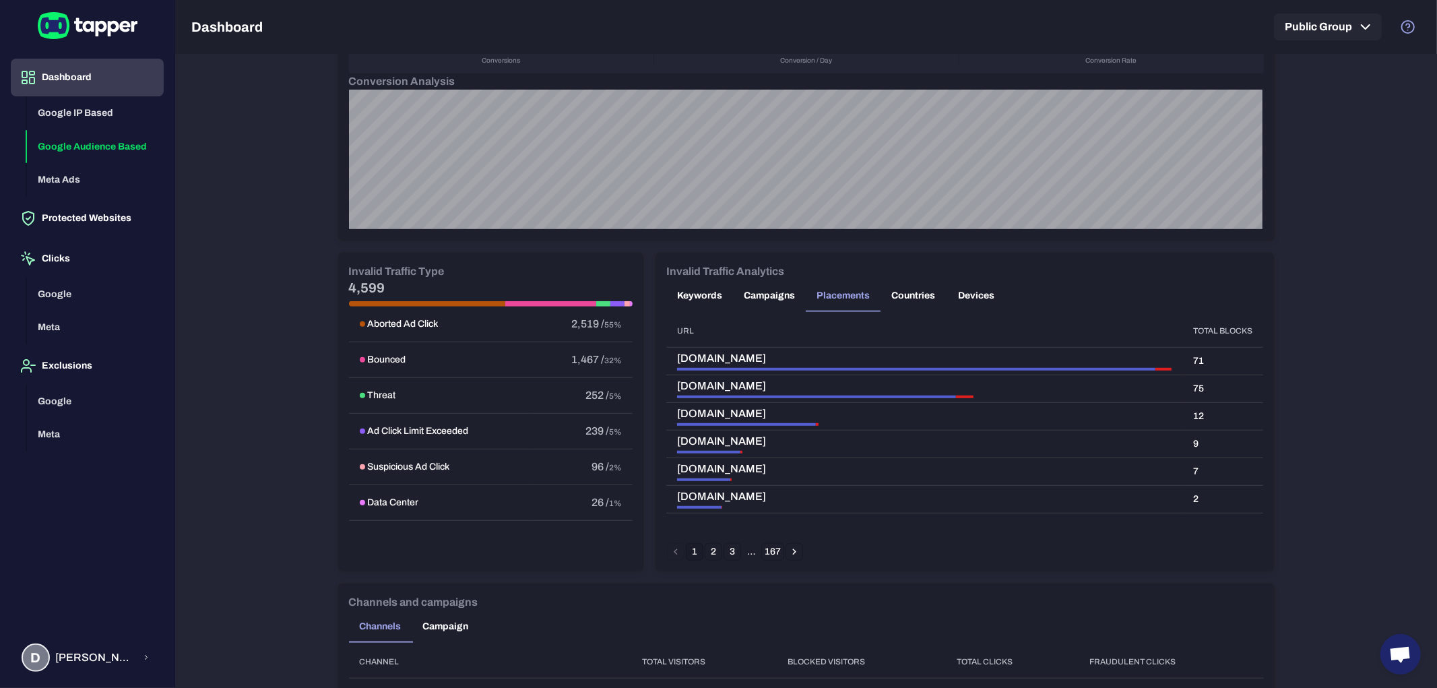
click at [889, 297] on button "Countries" at bounding box center [913, 296] width 65 height 32
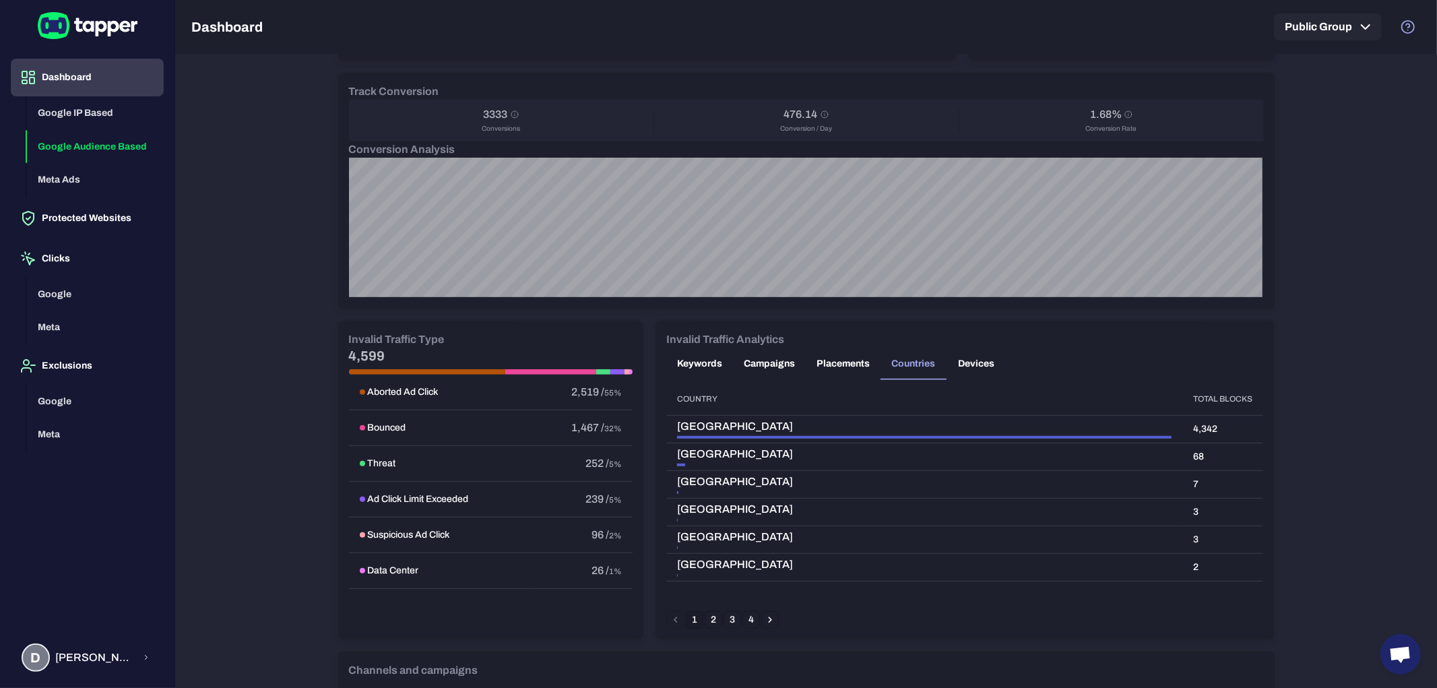
scroll to position [523, 0]
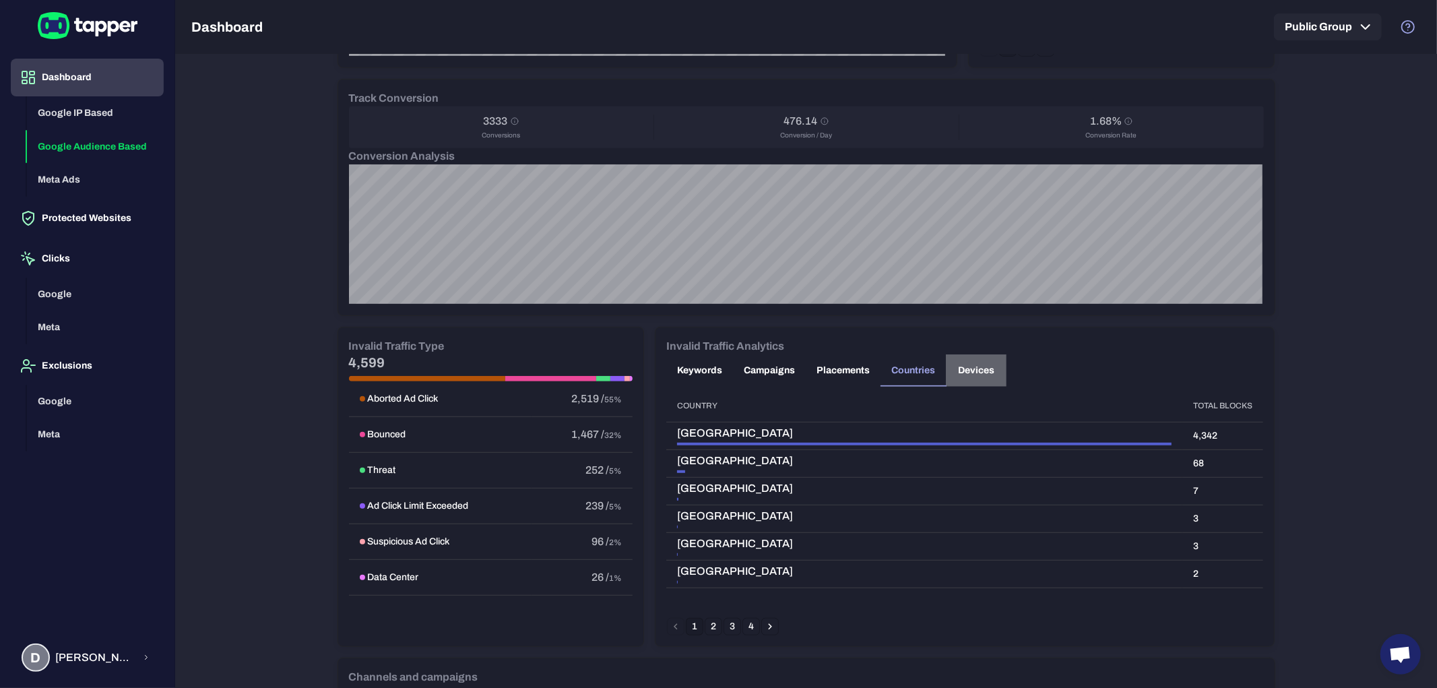
click at [969, 373] on button "Devices" at bounding box center [976, 370] width 61 height 32
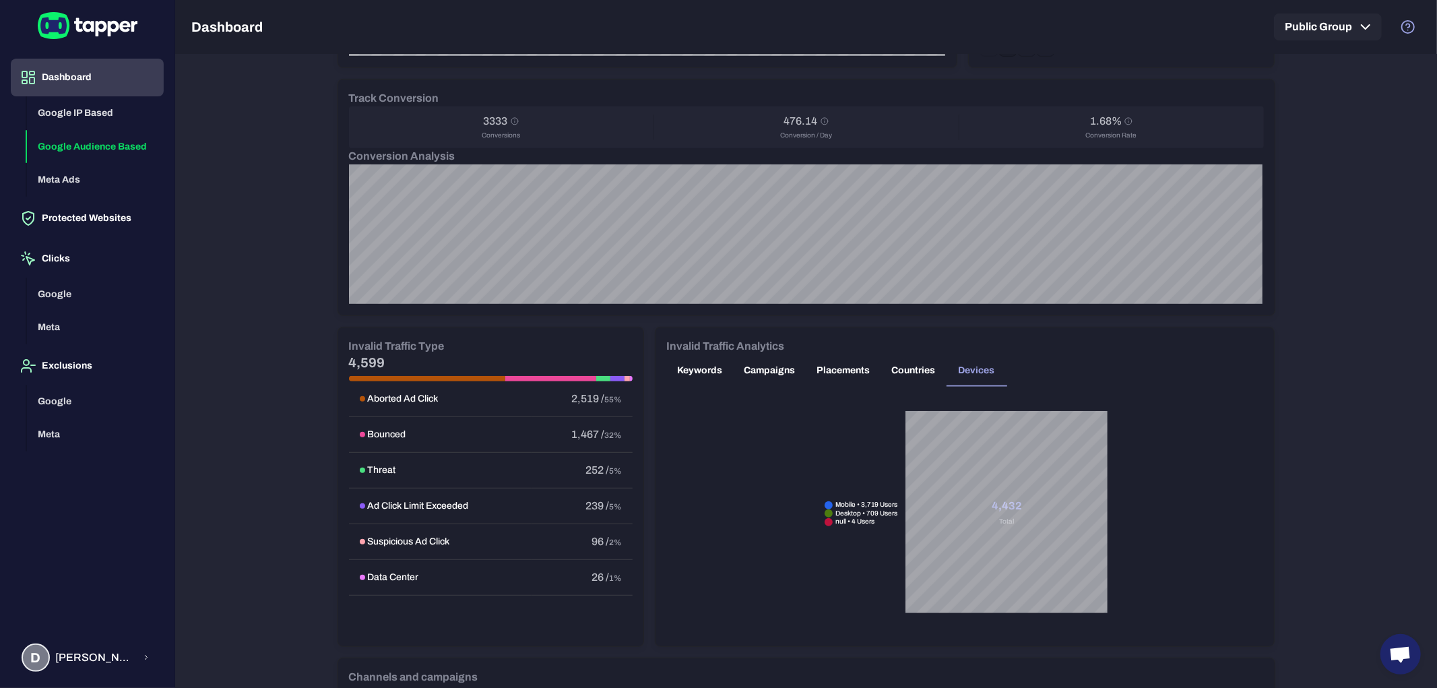
click at [690, 371] on button "Keywords" at bounding box center [699, 370] width 67 height 32
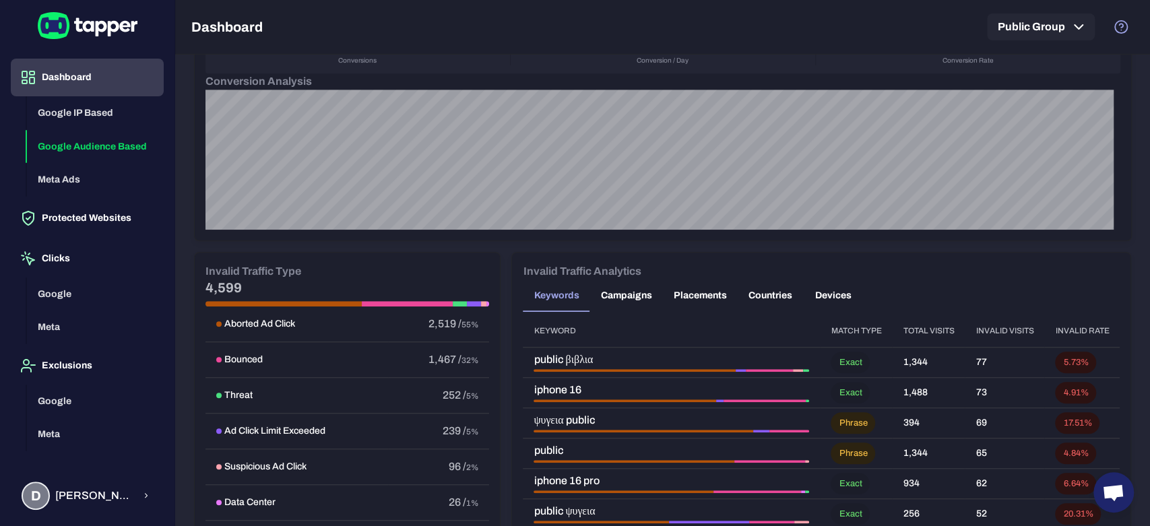
scroll to position [674, 0]
